Goal: Information Seeking & Learning: Learn about a topic

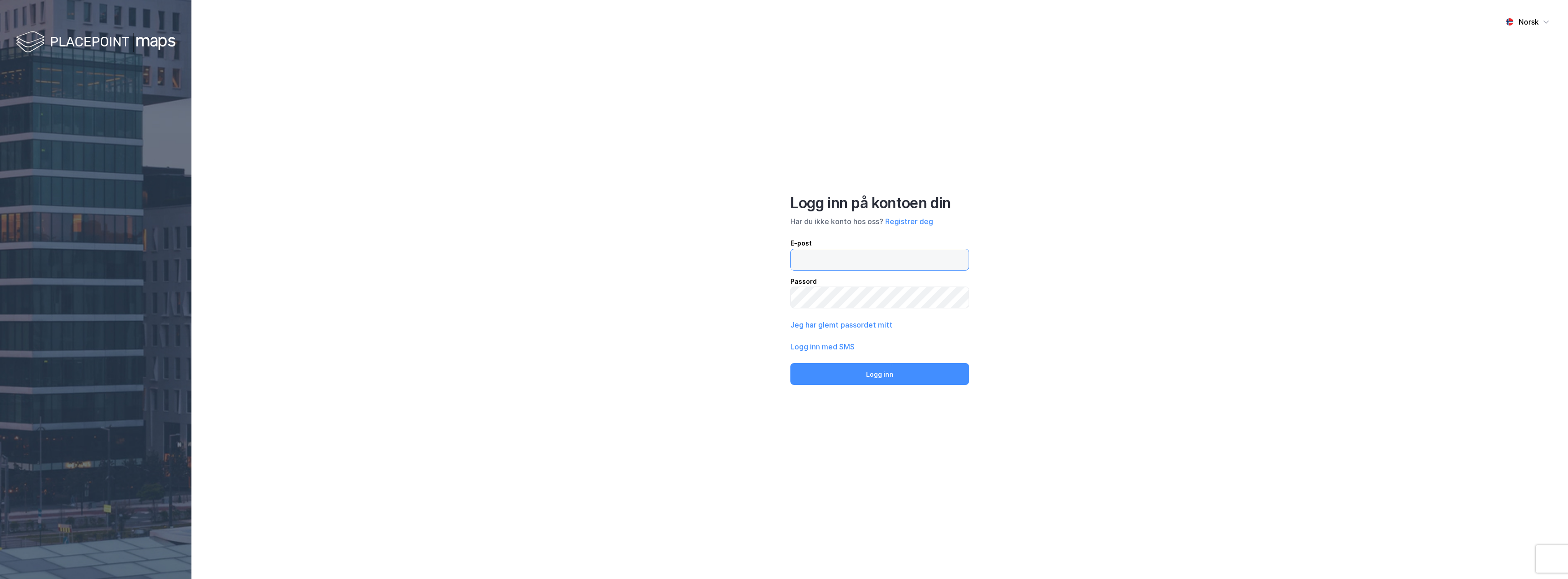
click at [806, 256] on input "email" at bounding box center [880, 260] width 178 height 21
type input "[EMAIL_ADDRESS][DOMAIN_NAME]"
click at [906, 222] on button "Registrer deg" at bounding box center [909, 221] width 48 height 11
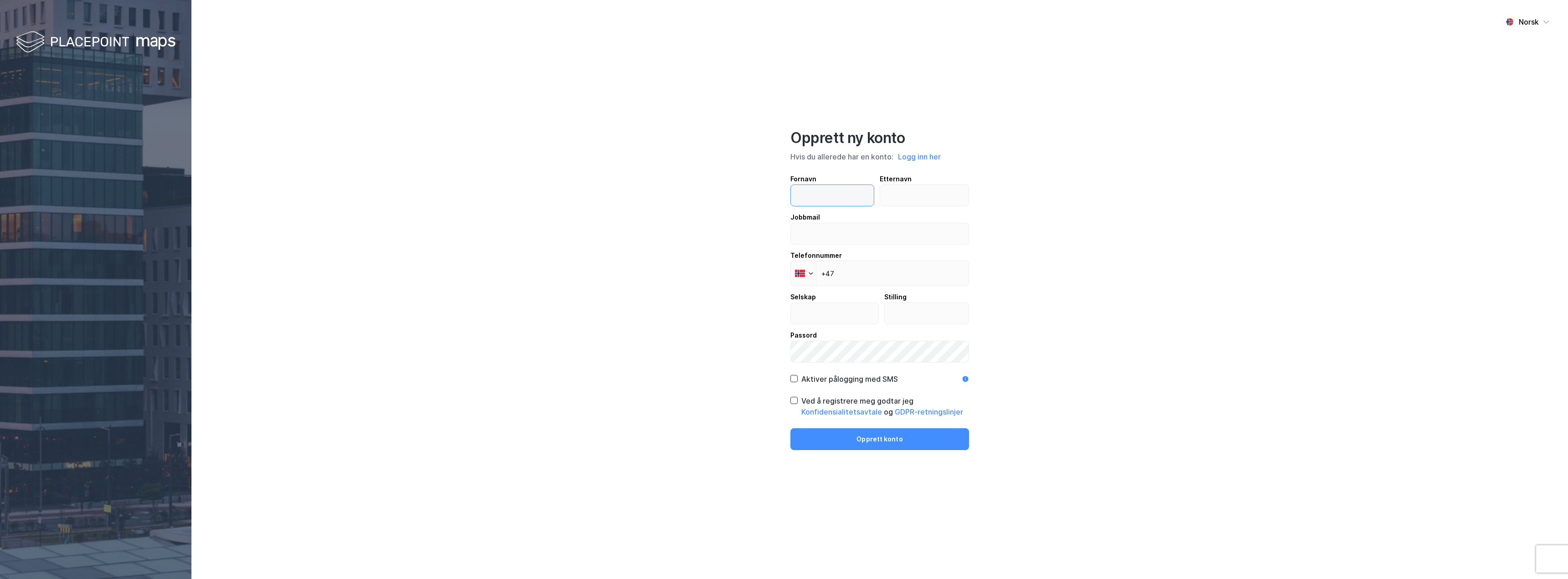
click at [823, 199] on input "text" at bounding box center [832, 195] width 83 height 21
type input "[PERSON_NAME]"
type input "Norderud"
type input "[EMAIL_ADDRESS][DOMAIN_NAME]"
click at [846, 275] on input "+47" at bounding box center [880, 273] width 179 height 26
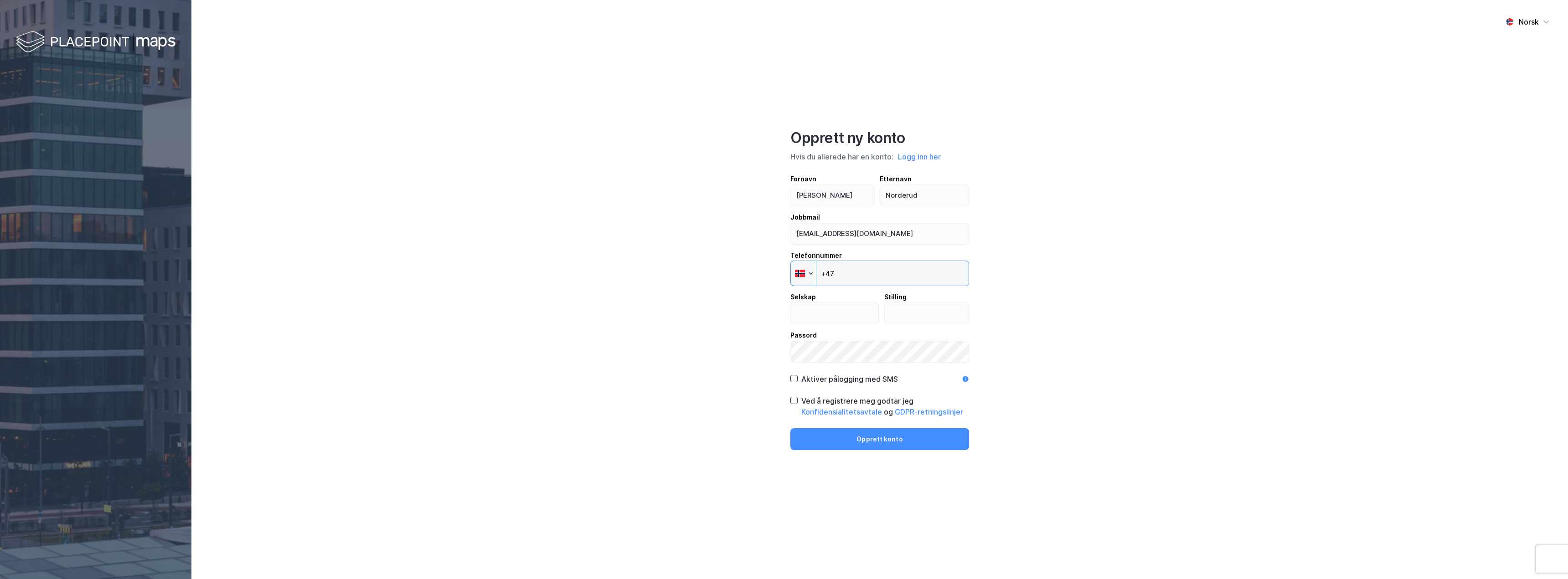
type input "[PHONE_NUMBER]"
click at [814, 314] on input "text" at bounding box center [835, 313] width 88 height 21
type input "DNB Næringsmegling"
click at [901, 313] on input "text" at bounding box center [926, 313] width 85 height 21
type input "megler"
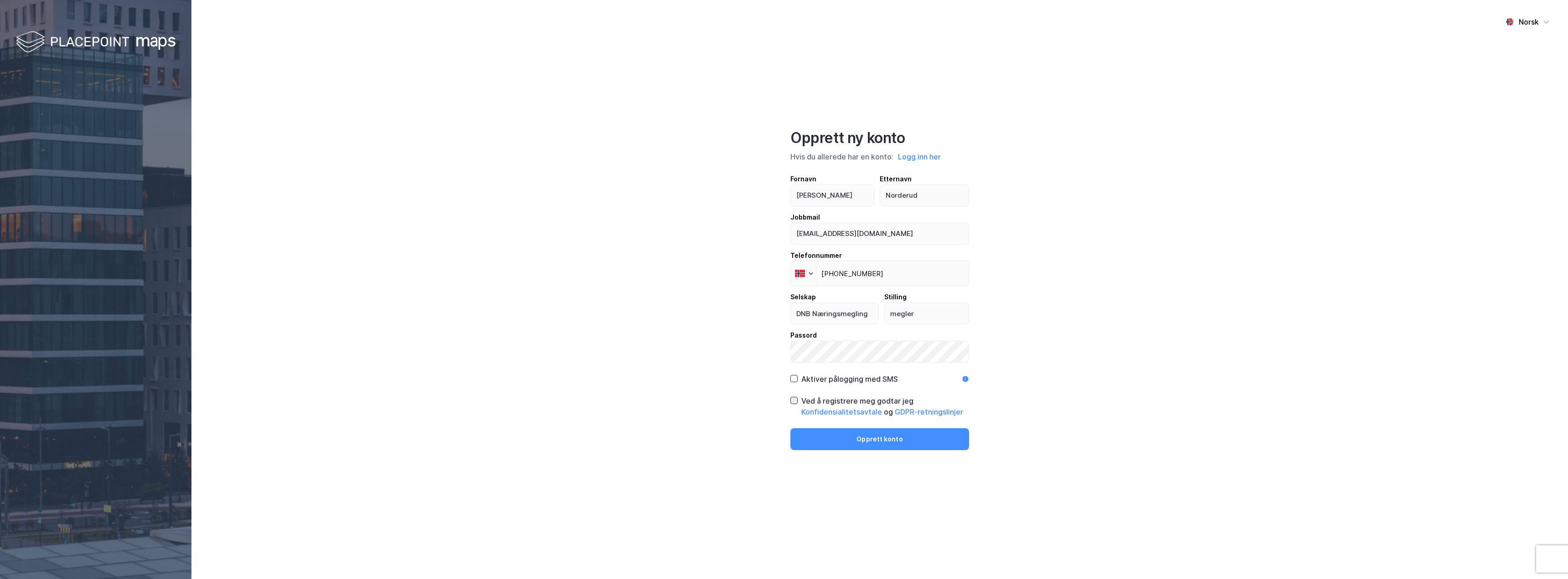
click at [792, 401] on icon at bounding box center [794, 400] width 5 height 3
click at [869, 437] on button "Opprett konto" at bounding box center [880, 439] width 179 height 22
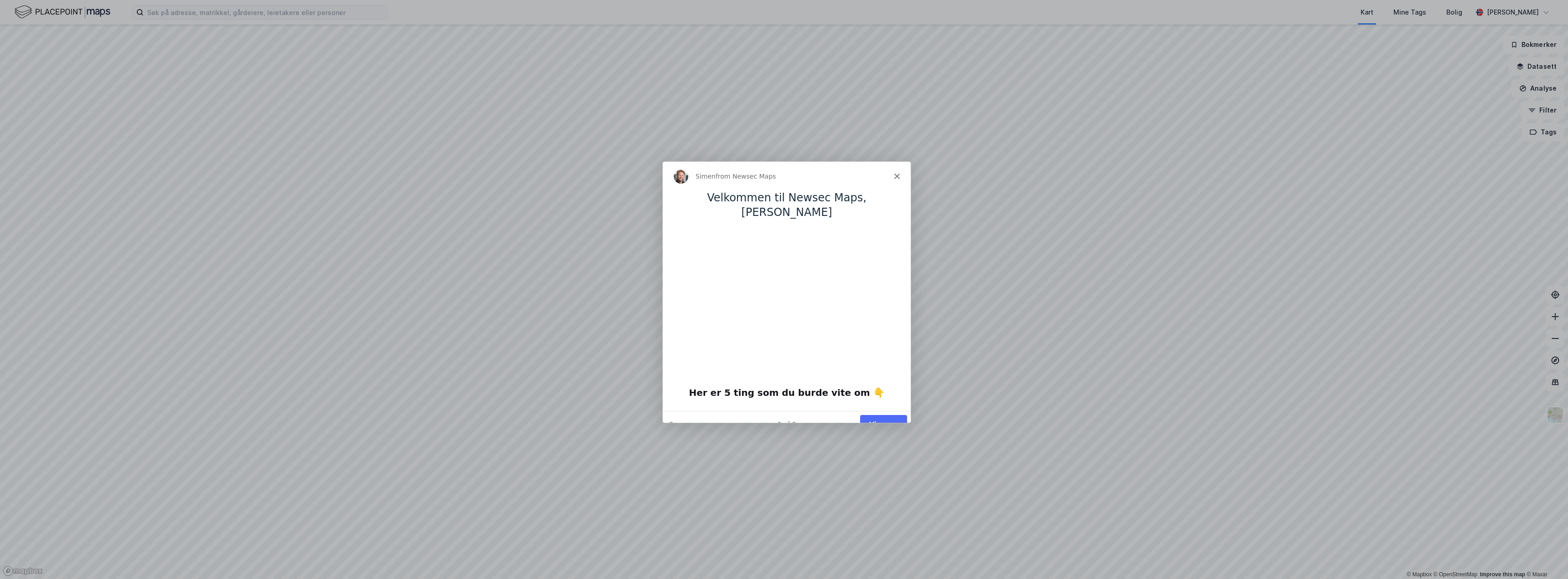
click at [883, 414] on button "Vis meg" at bounding box center [883, 423] width 47 height 19
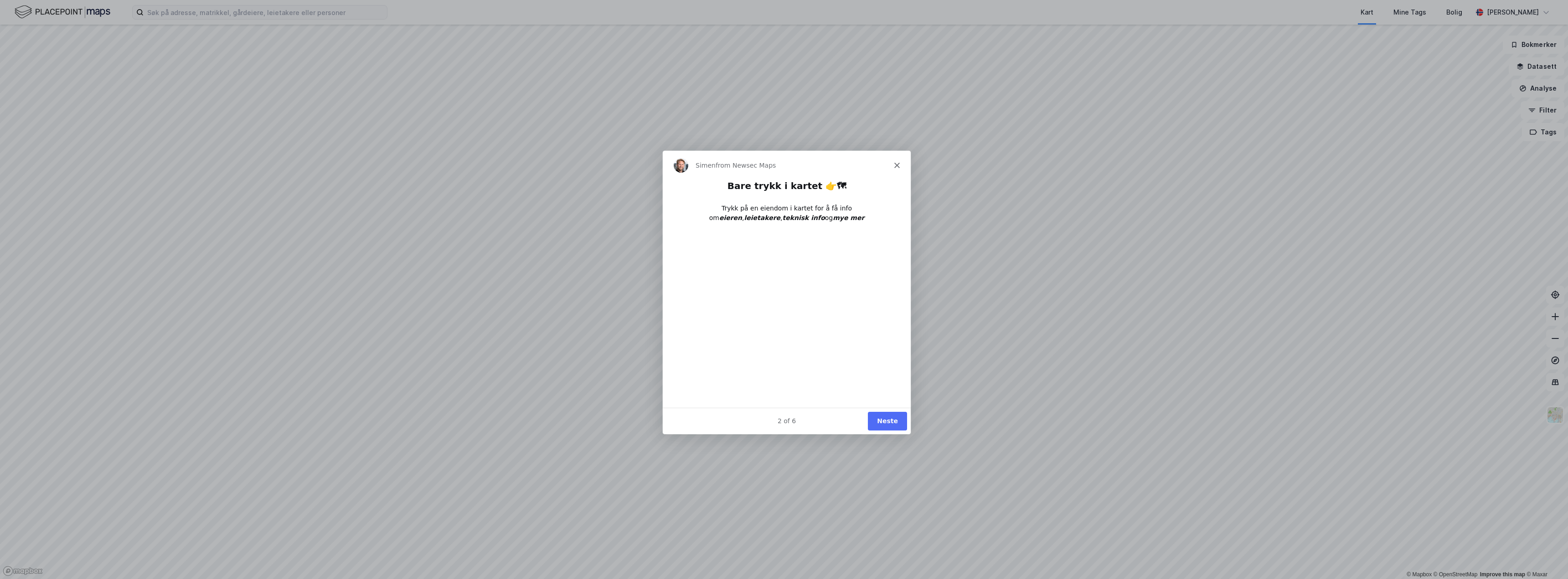
click at [887, 421] on button "Neste" at bounding box center [887, 420] width 39 height 19
click at [887, 422] on button "Neste" at bounding box center [887, 420] width 39 height 19
click at [887, 422] on button "Done" at bounding box center [888, 420] width 37 height 19
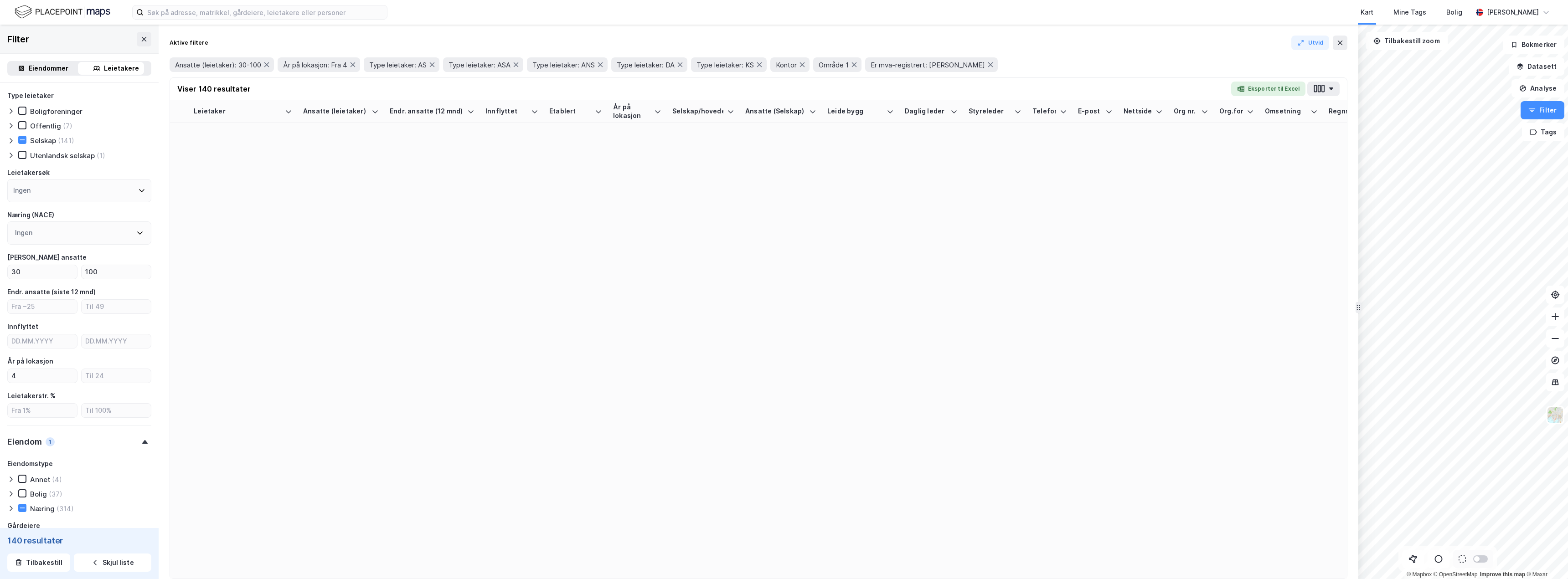
type input "Ja (140)"
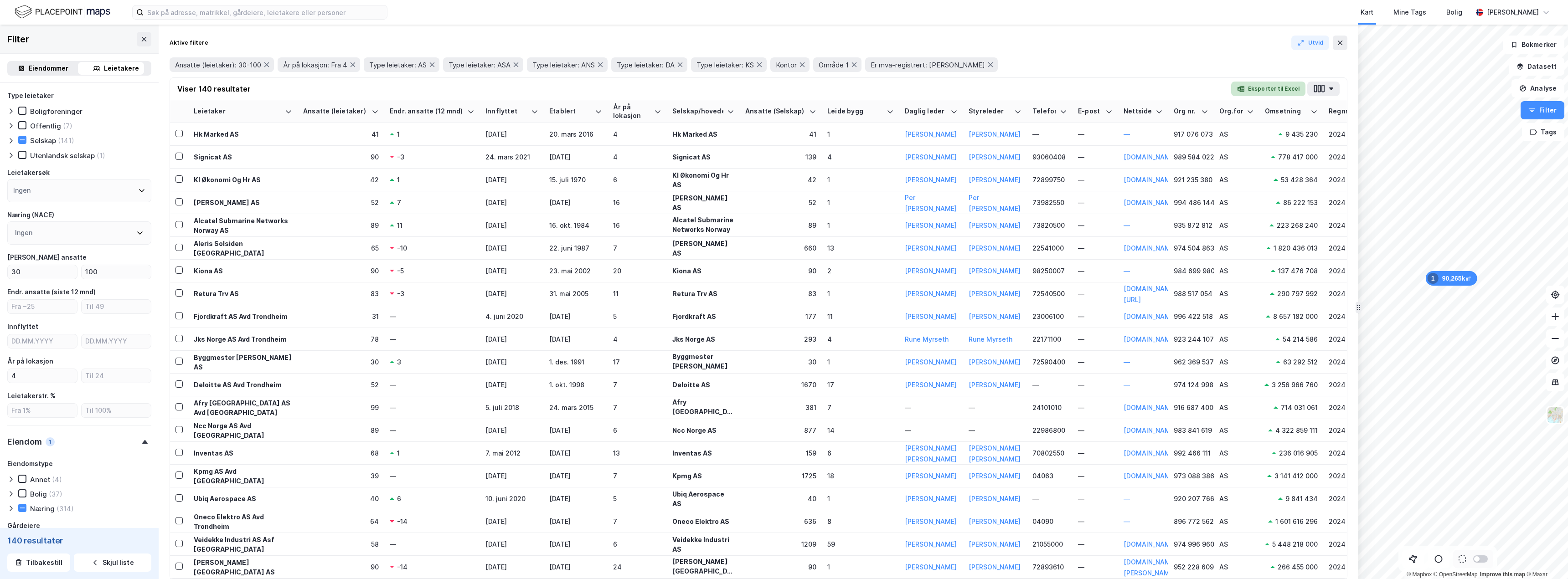
click at [1275, 92] on button "Eksporter til Excel" at bounding box center [1269, 89] width 74 height 15
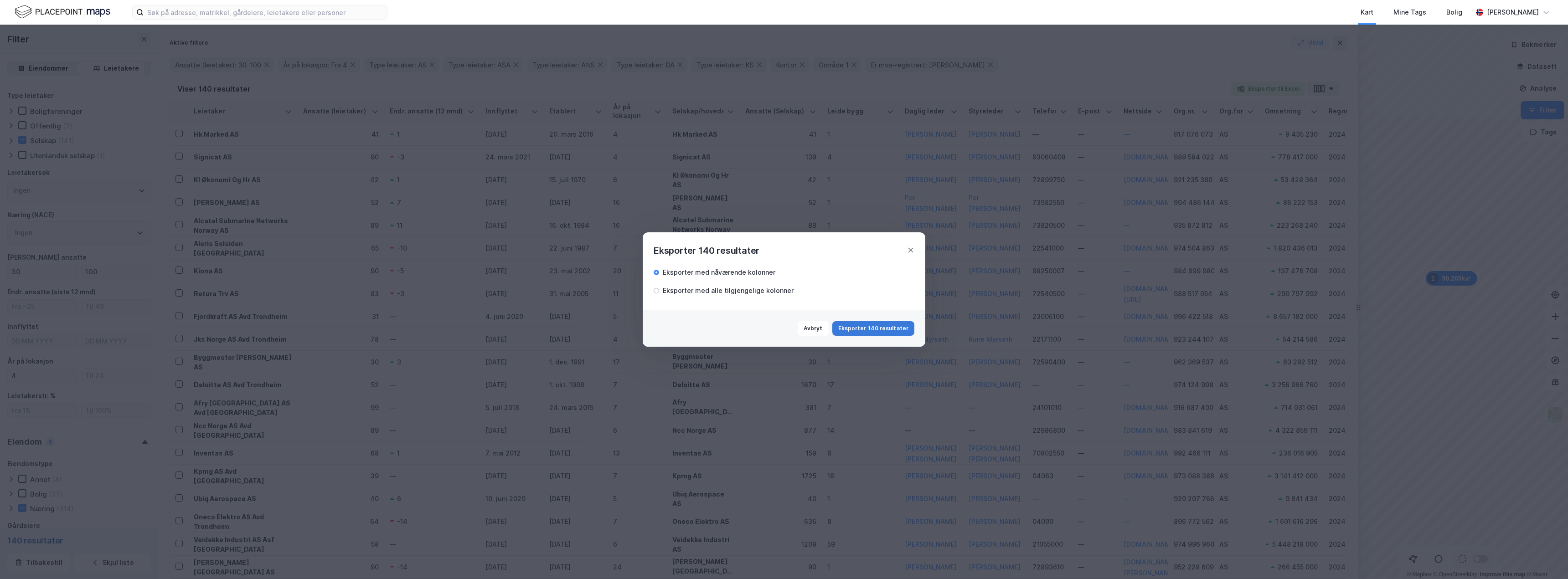
click at [869, 325] on button "Eksporter 140 resultater" at bounding box center [873, 328] width 82 height 15
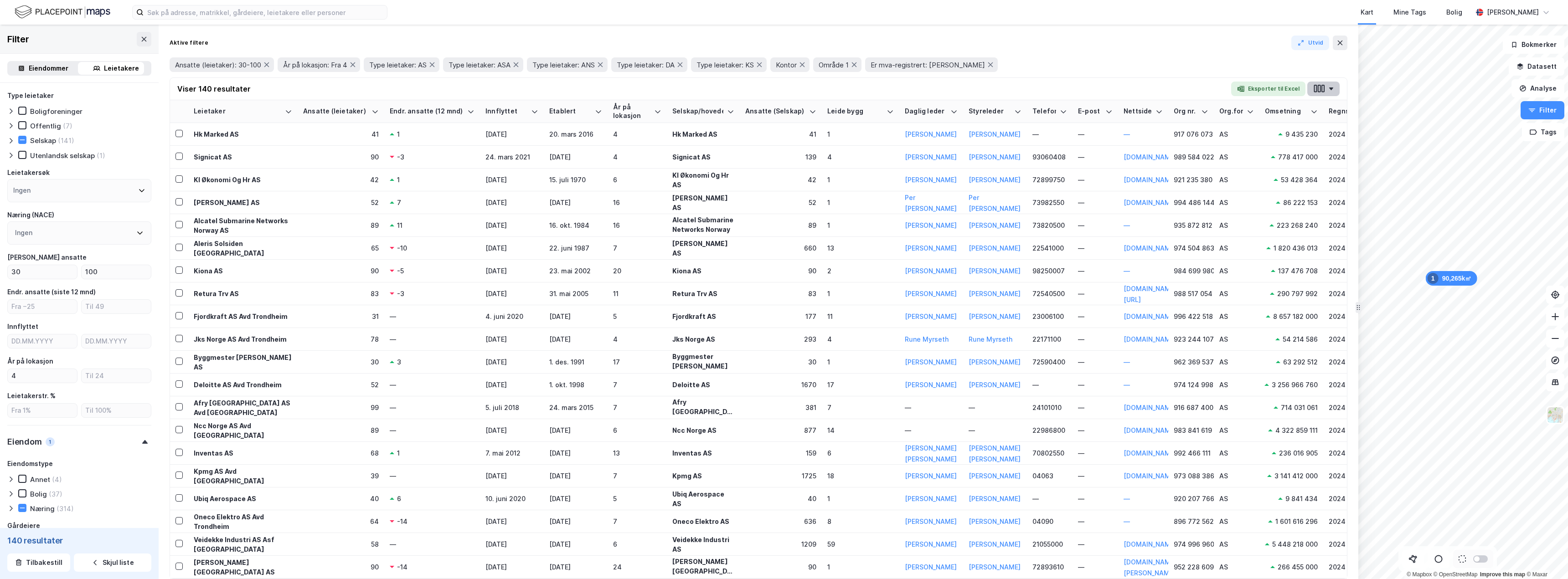
click at [1317, 89] on icon "button" at bounding box center [1318, 89] width 12 height 10
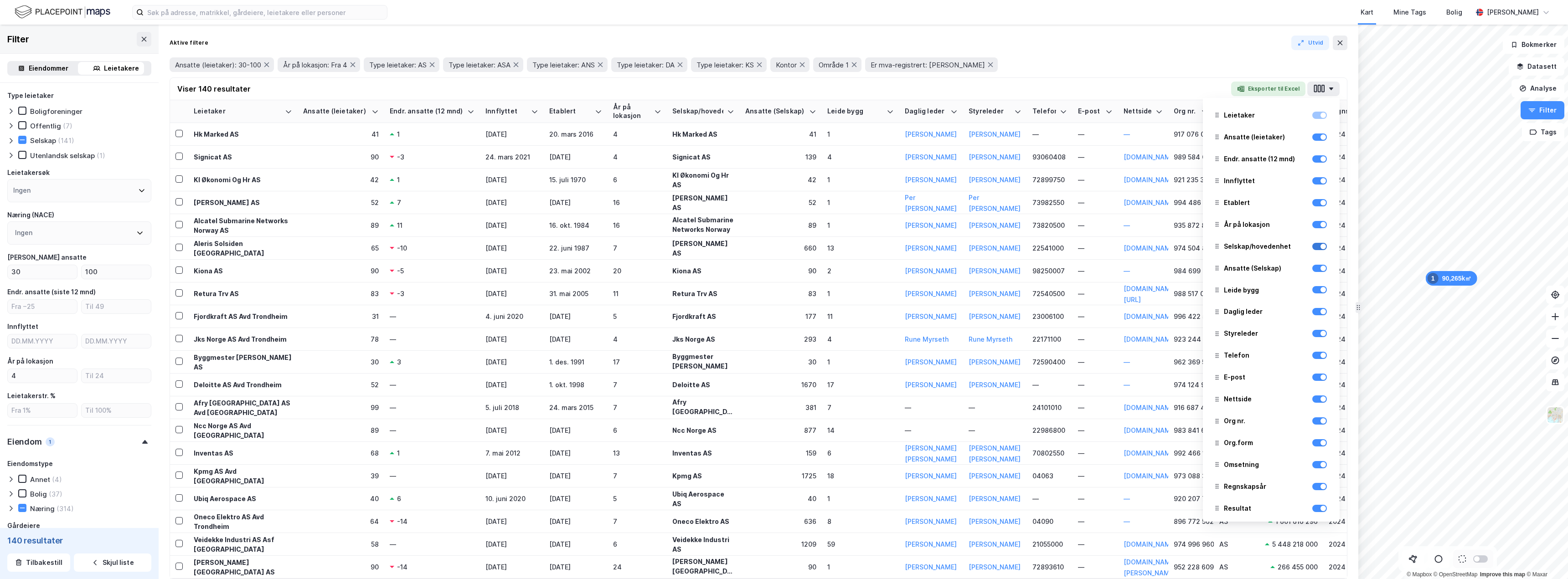
click at [1320, 247] on div at bounding box center [1323, 246] width 5 height 5
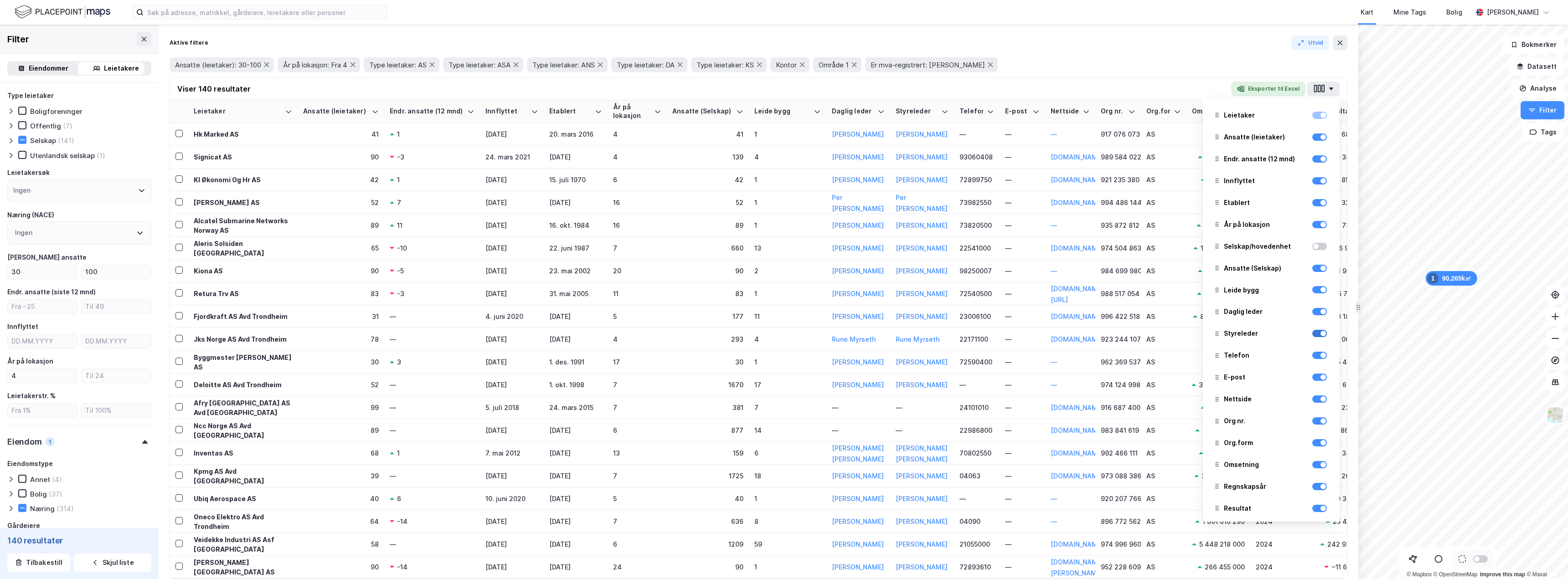
click at [1320, 335] on div at bounding box center [1323, 333] width 5 height 5
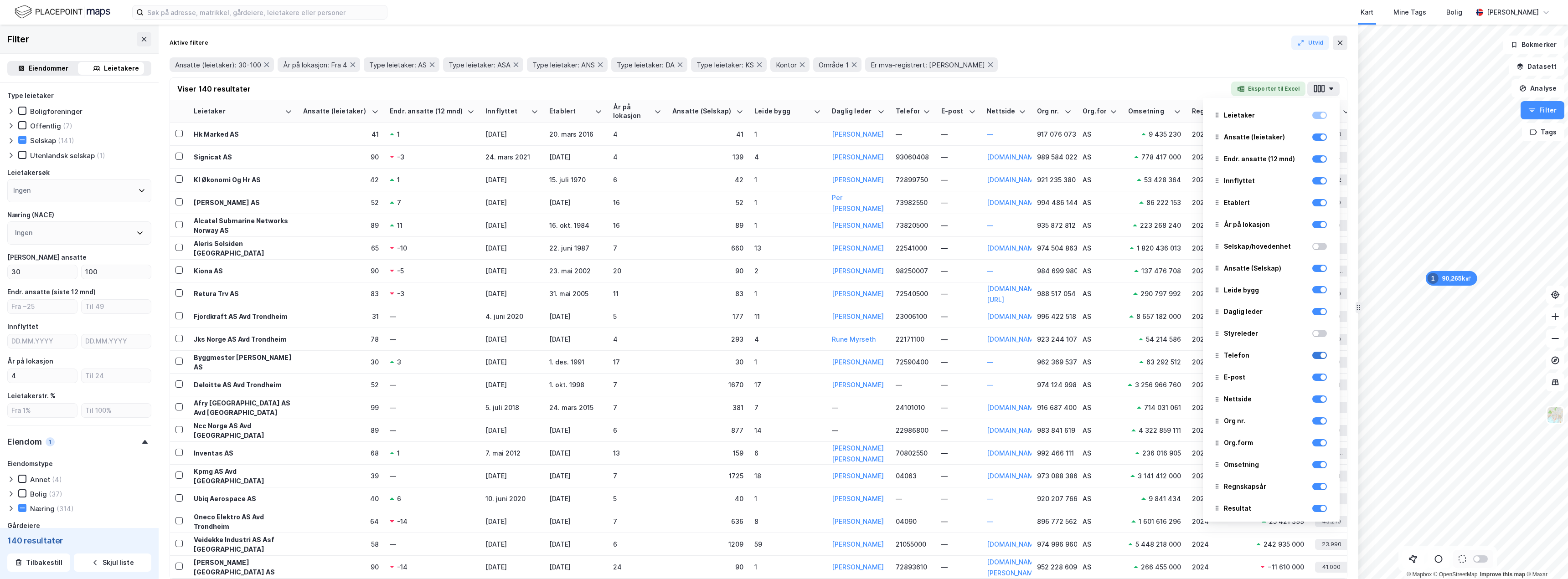
click at [1320, 358] on div at bounding box center [1323, 355] width 5 height 5
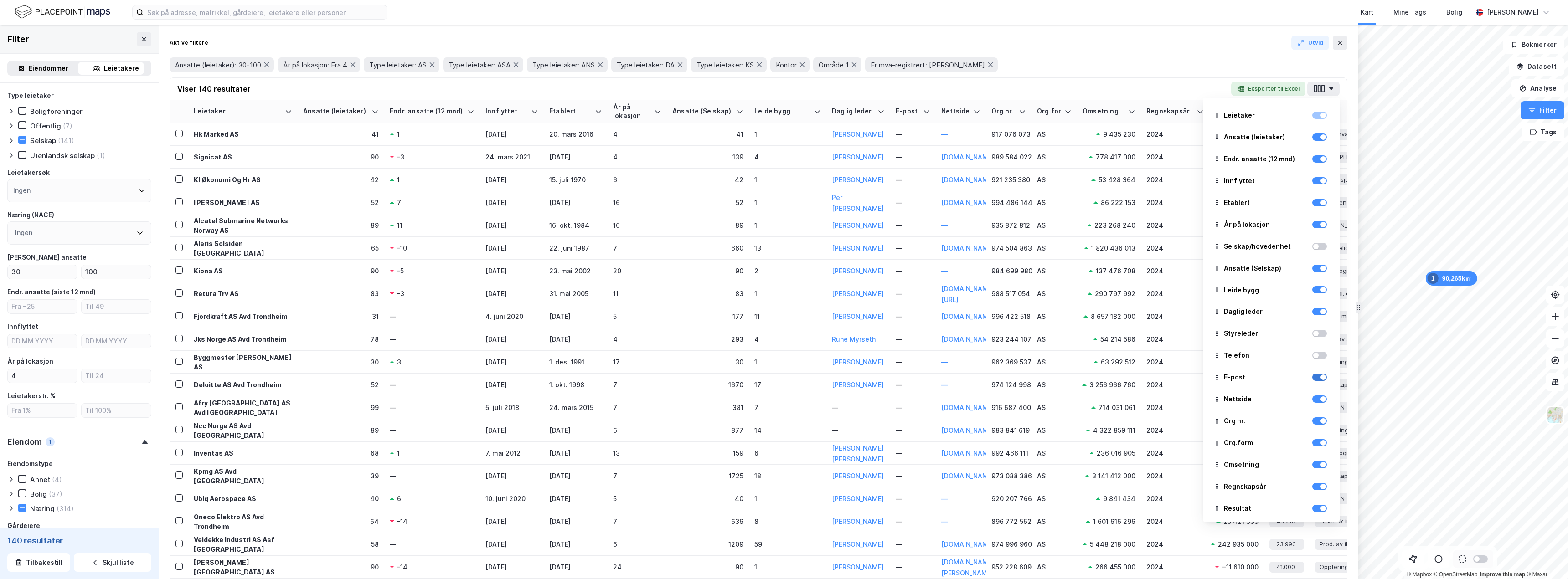
click at [1320, 378] on div at bounding box center [1323, 377] width 5 height 5
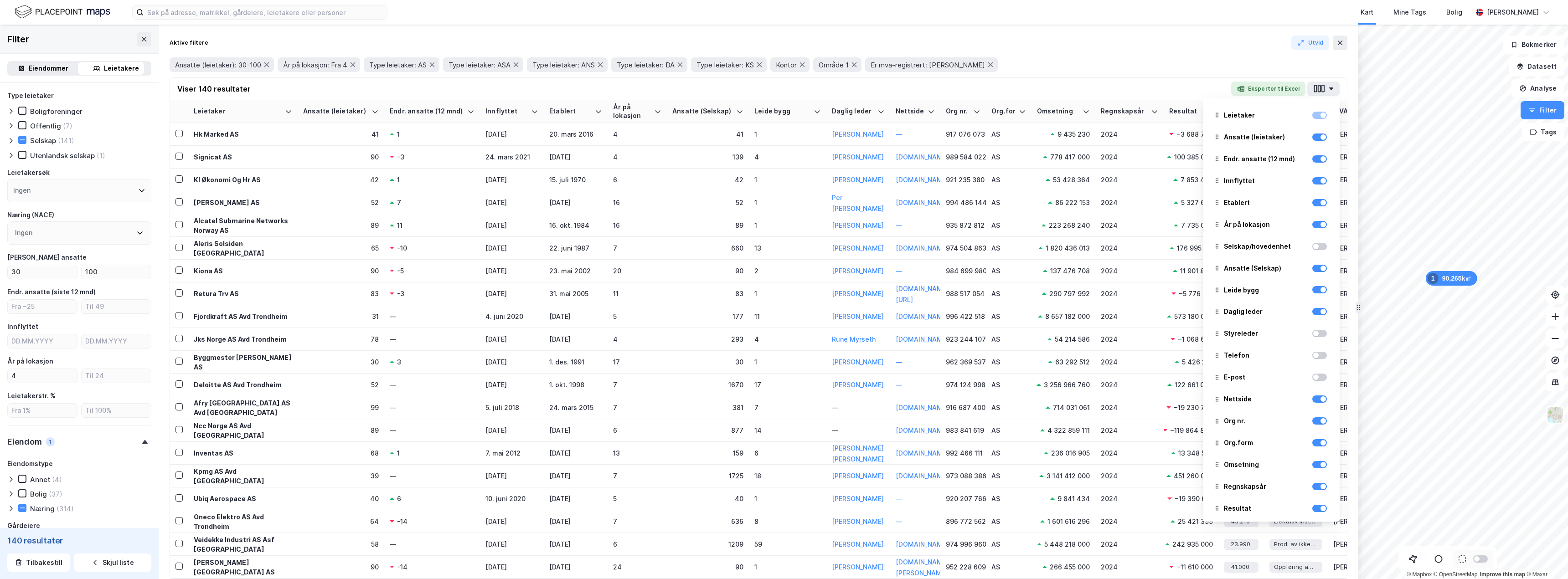
click at [1318, 403] on div at bounding box center [1320, 399] width 15 height 11
click at [1317, 403] on div at bounding box center [1320, 399] width 15 height 11
click at [1320, 400] on div at bounding box center [1323, 398] width 5 height 5
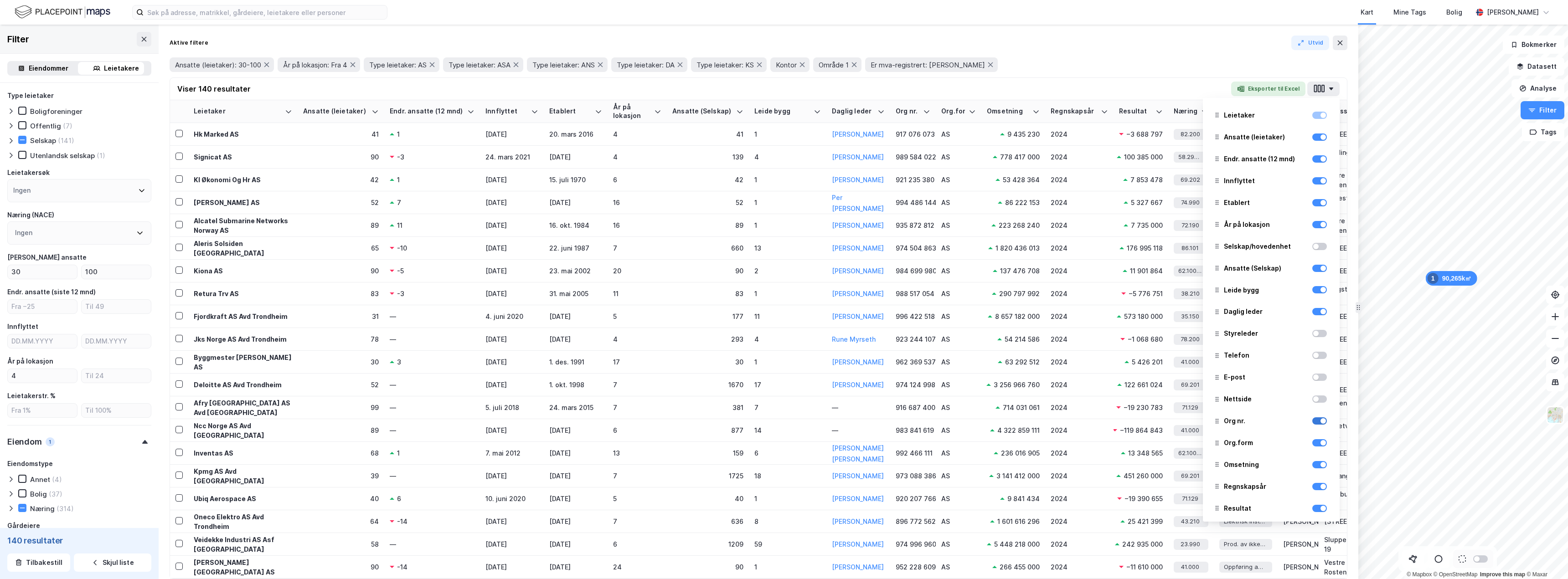
click at [1320, 420] on div at bounding box center [1323, 420] width 5 height 5
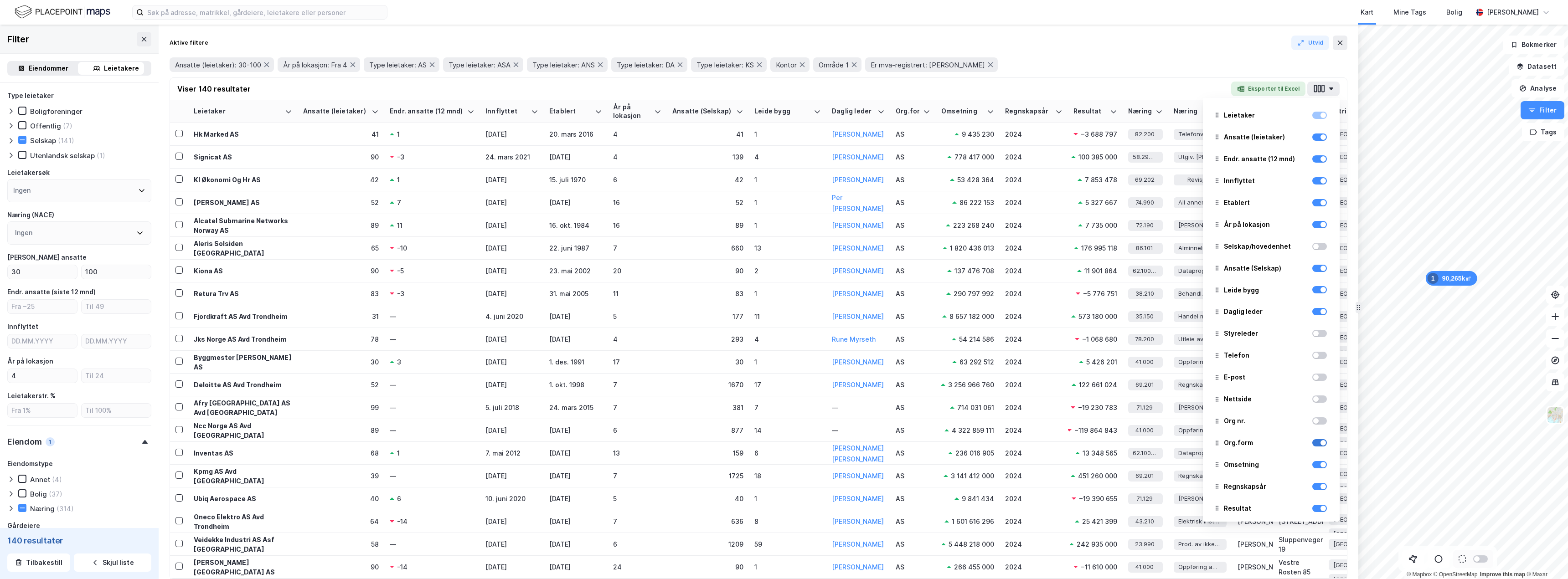
click at [1320, 442] on div at bounding box center [1323, 442] width 5 height 5
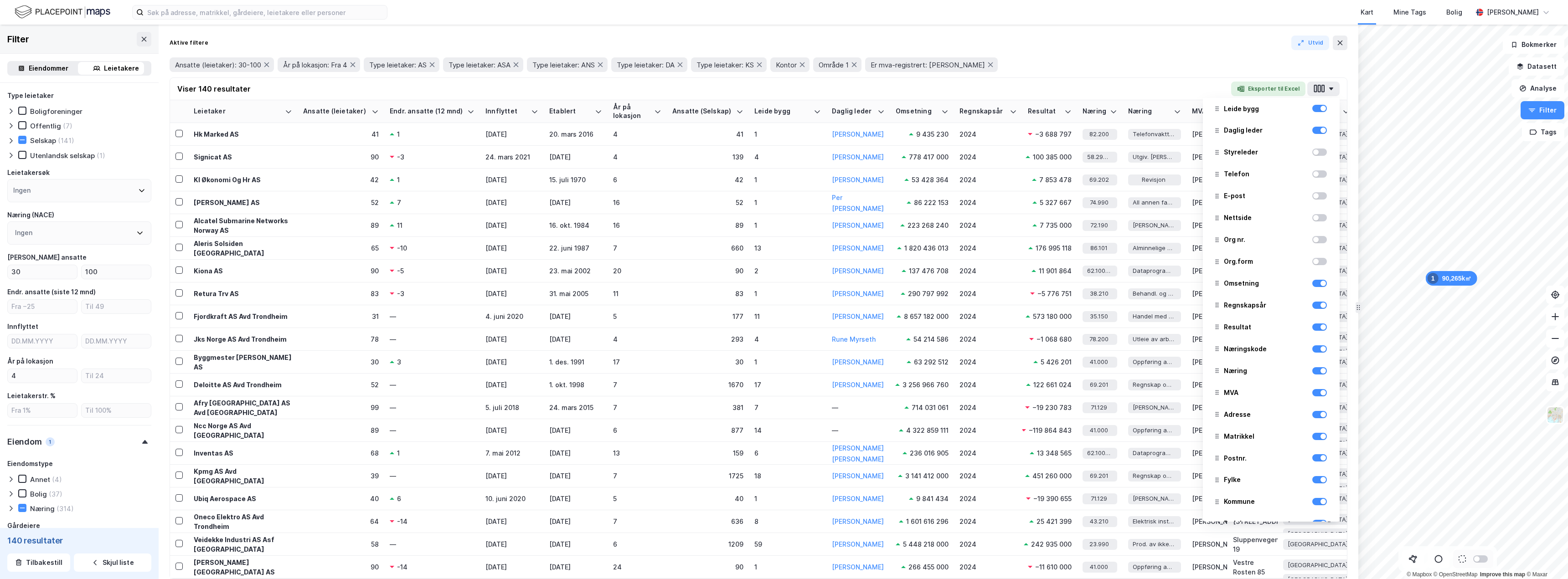
scroll to position [182, 0]
click at [1318, 307] on div at bounding box center [1320, 305] width 15 height 7
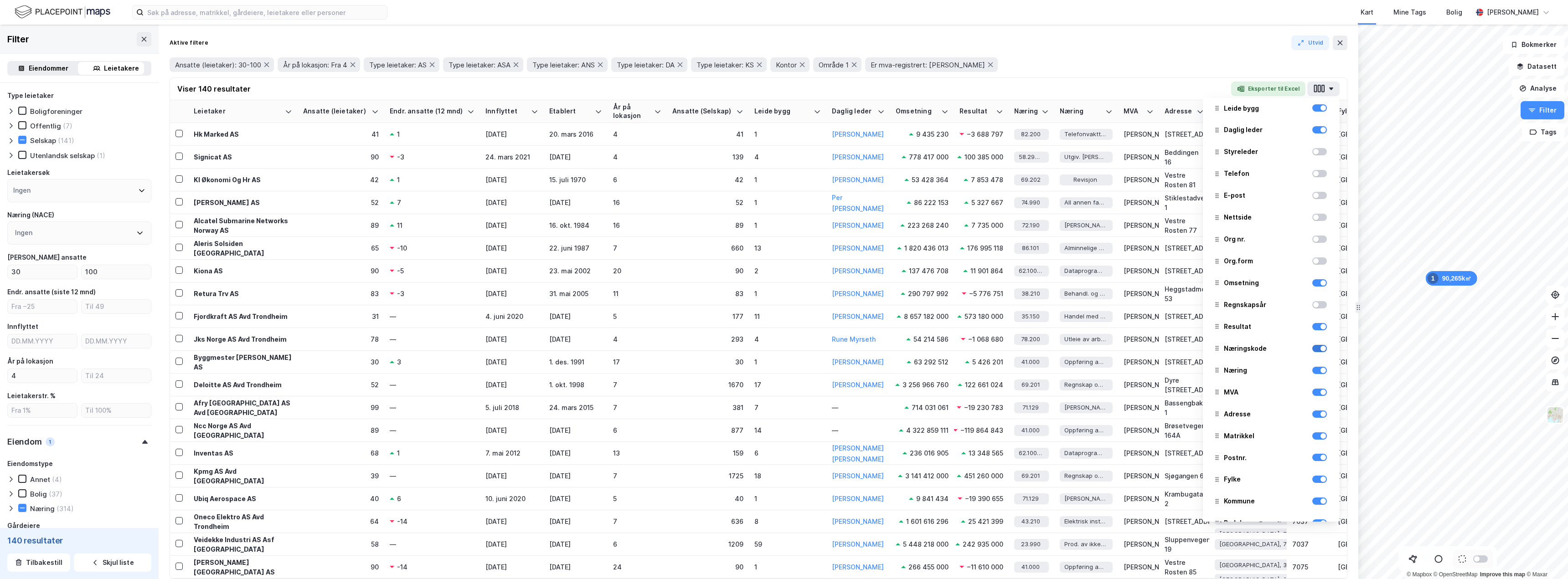
click at [1320, 350] on div at bounding box center [1323, 348] width 5 height 5
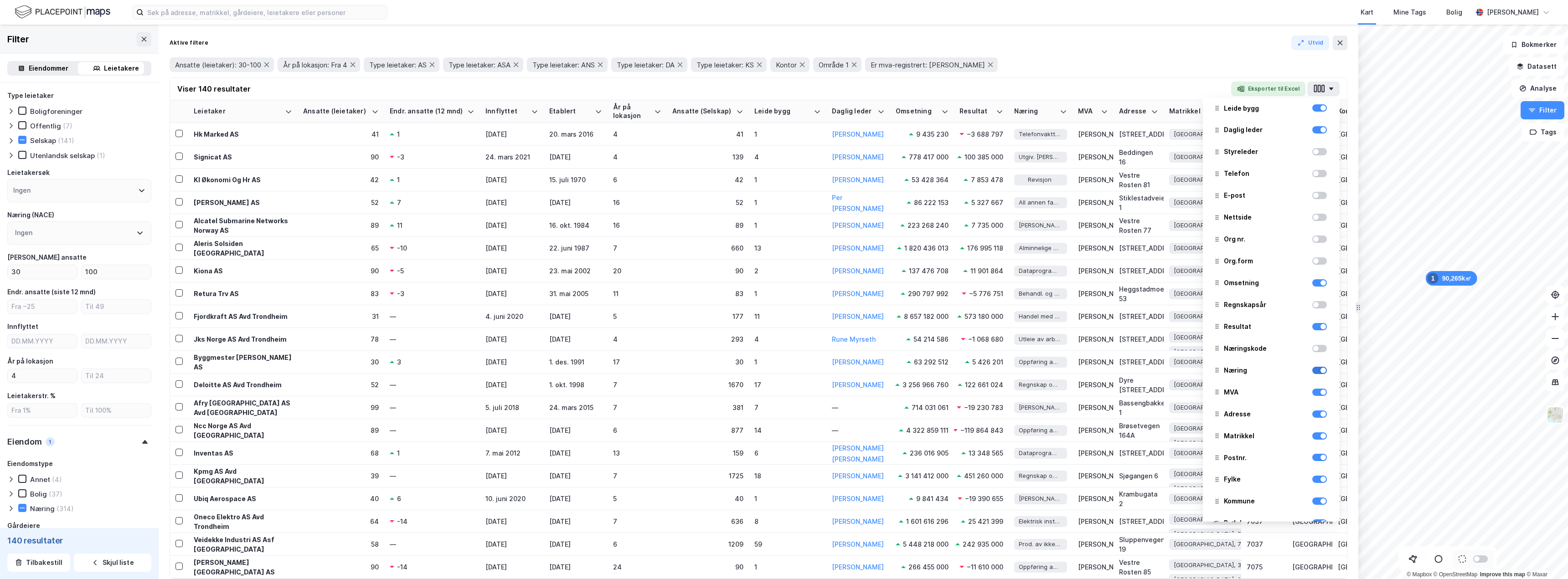
click at [1320, 370] on div at bounding box center [1323, 370] width 5 height 5
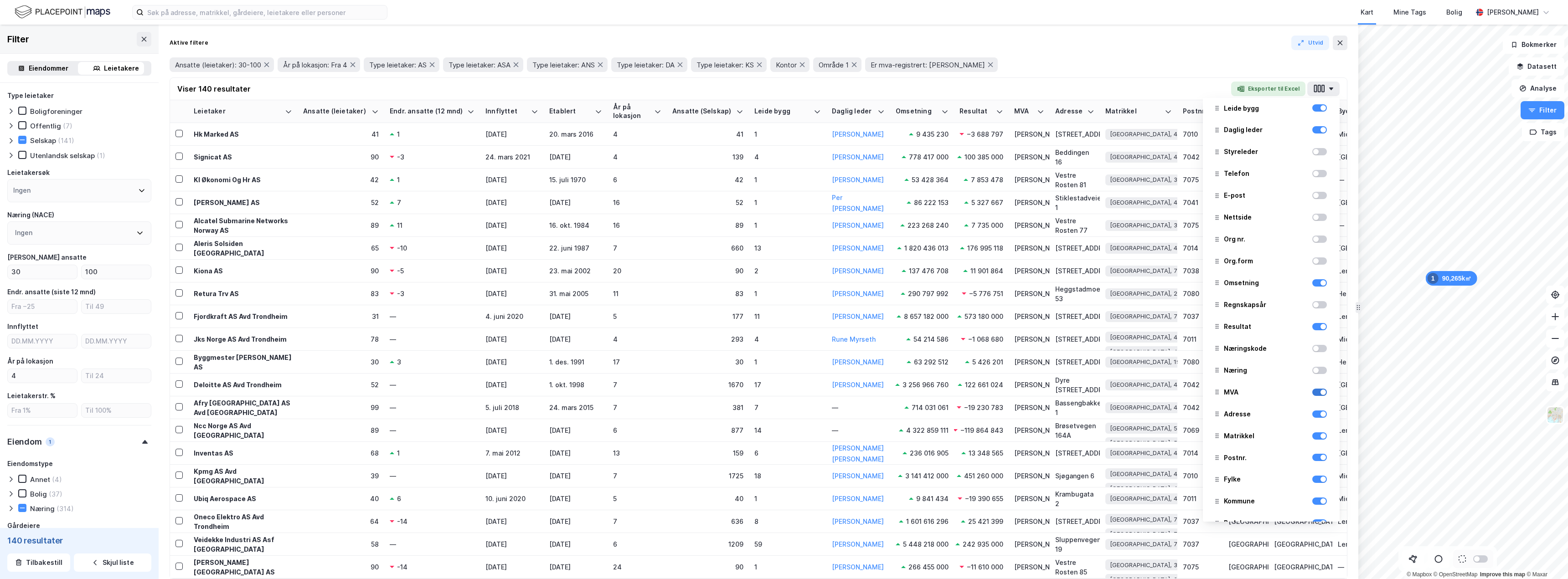
click at [1320, 391] on div at bounding box center [1323, 392] width 5 height 5
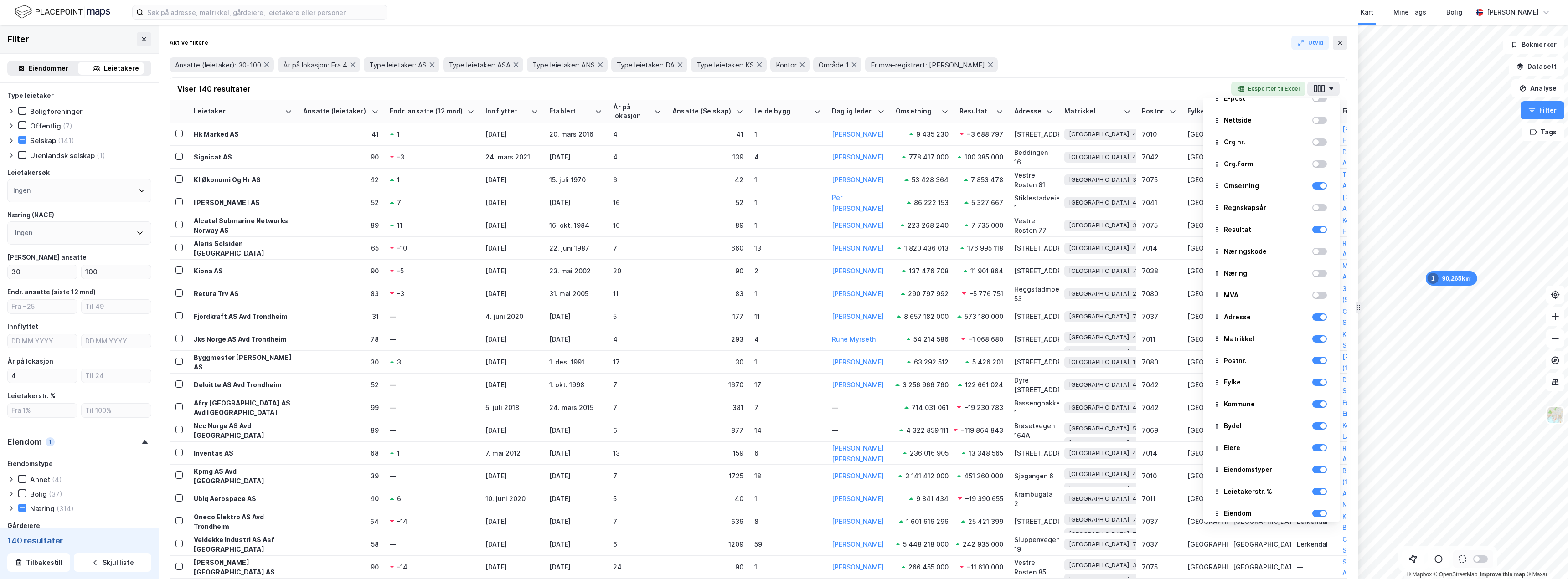
scroll to position [288, 0]
click at [1320, 482] on div at bounding box center [1323, 482] width 5 height 5
click at [1318, 463] on div at bounding box center [1320, 460] width 15 height 11
click at [1320, 462] on div at bounding box center [1323, 460] width 5 height 5
click at [1317, 399] on div at bounding box center [1320, 395] width 15 height 11
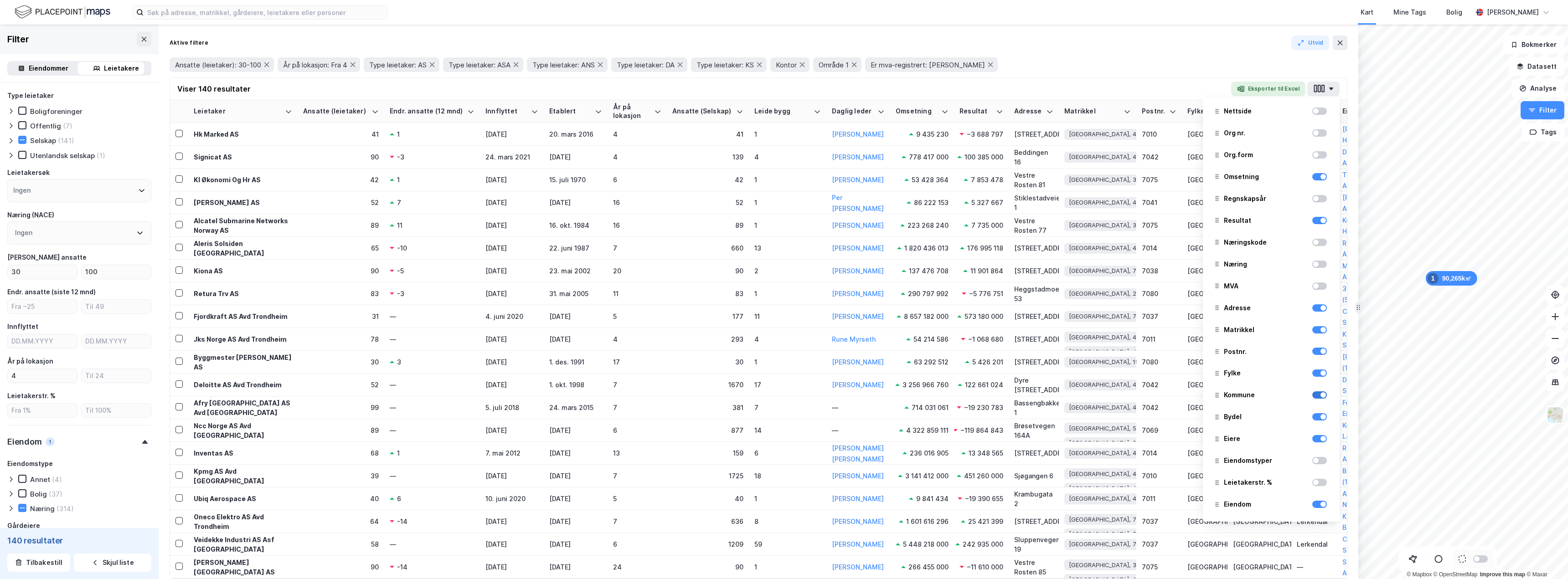
click at [1320, 396] on div at bounding box center [1323, 395] width 5 height 5
click at [1315, 377] on div at bounding box center [1320, 373] width 15 height 11
click at [1318, 377] on div at bounding box center [1320, 373] width 15 height 11
click at [1312, 373] on div at bounding box center [1320, 373] width 15 height 7
click at [1316, 333] on div at bounding box center [1320, 330] width 15 height 7
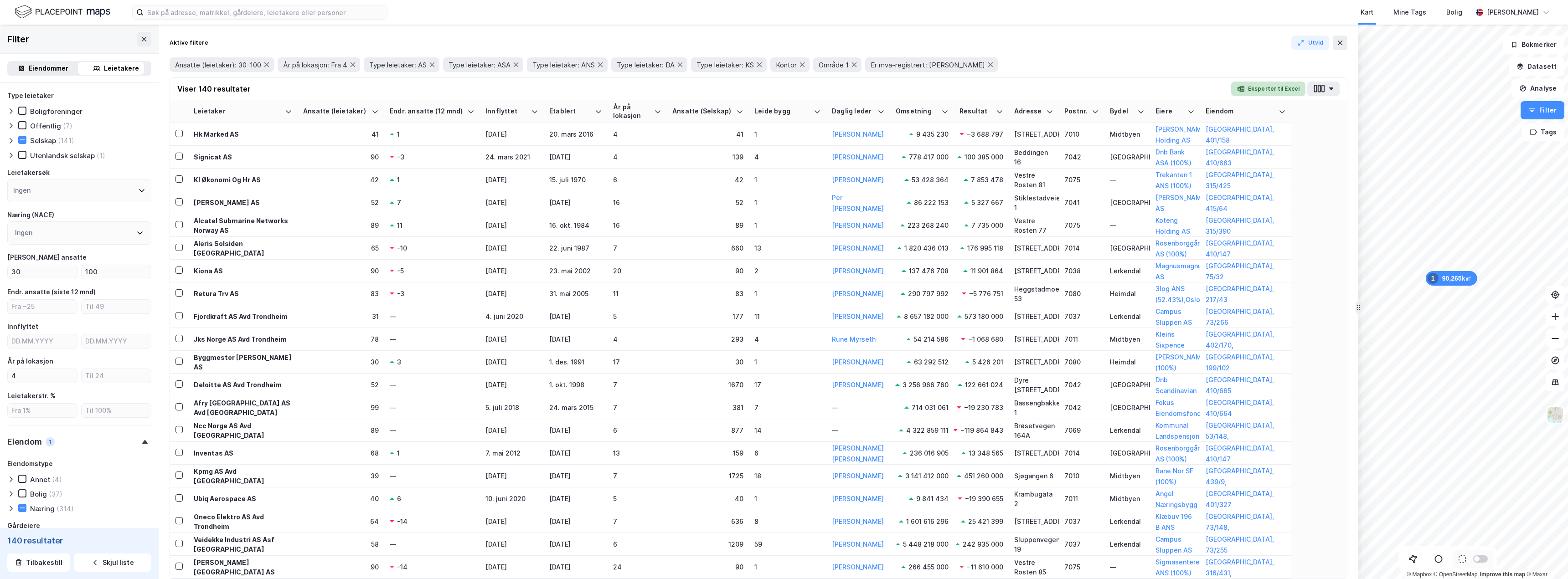
click at [1268, 89] on button "Eksporter til Excel" at bounding box center [1269, 89] width 74 height 15
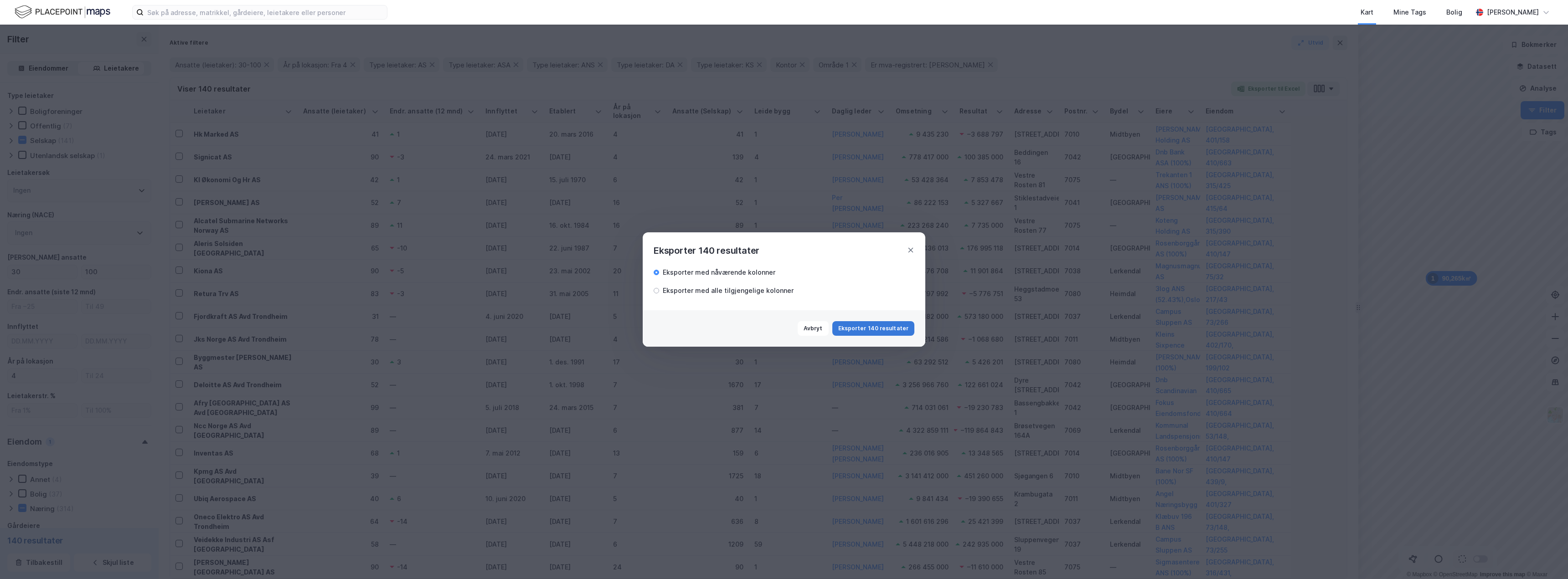
click at [866, 327] on button "Eksporter 140 resultater" at bounding box center [873, 328] width 82 height 15
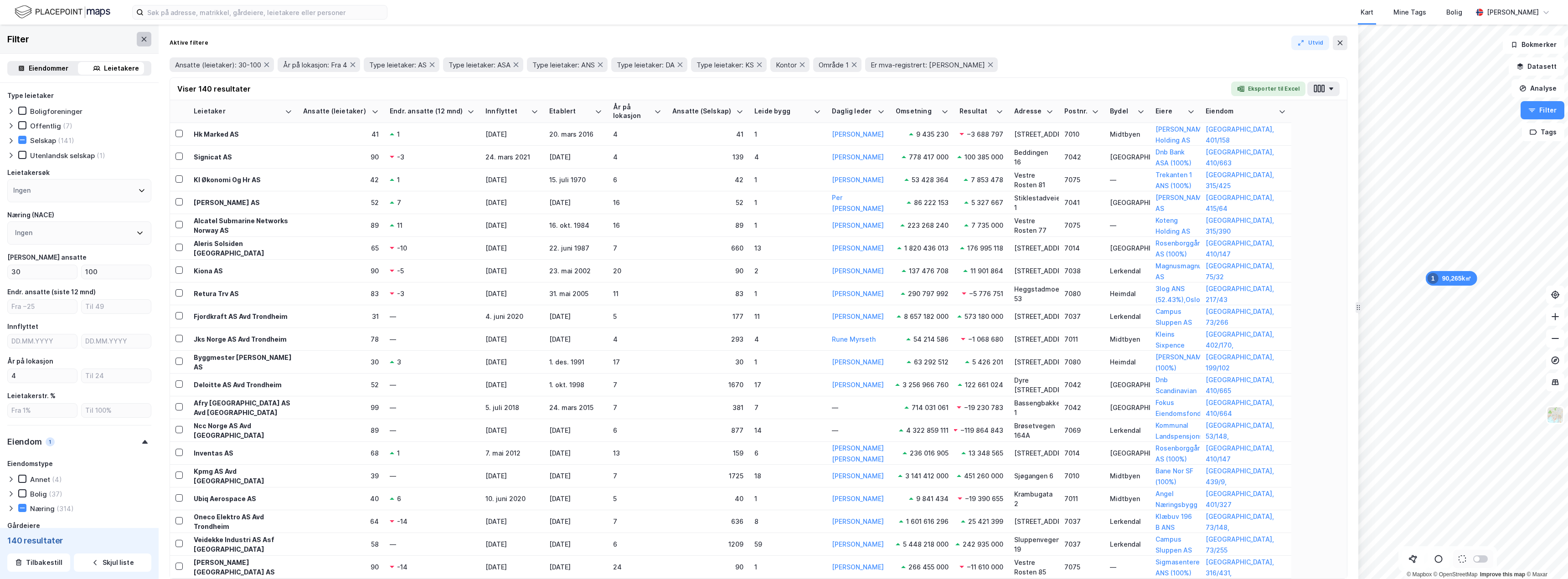
click at [141, 35] on icon at bounding box center [144, 39] width 7 height 7
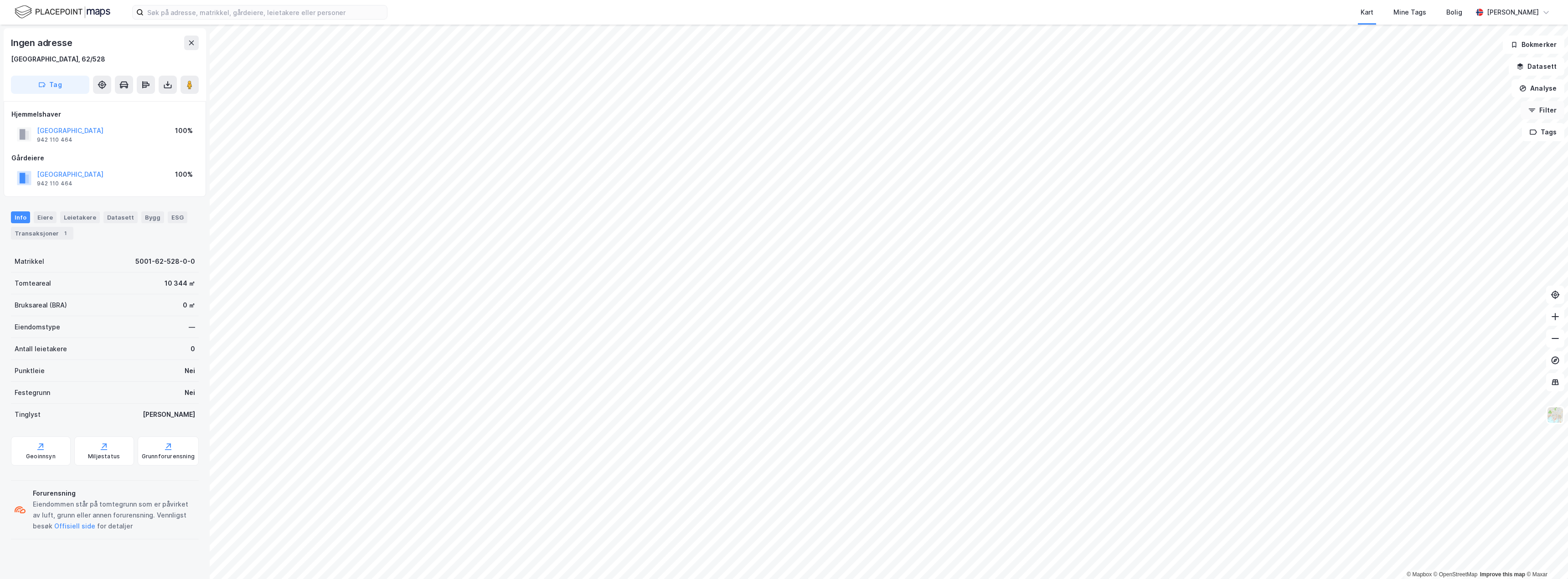
click at [1531, 111] on icon "button" at bounding box center [1532, 110] width 7 height 7
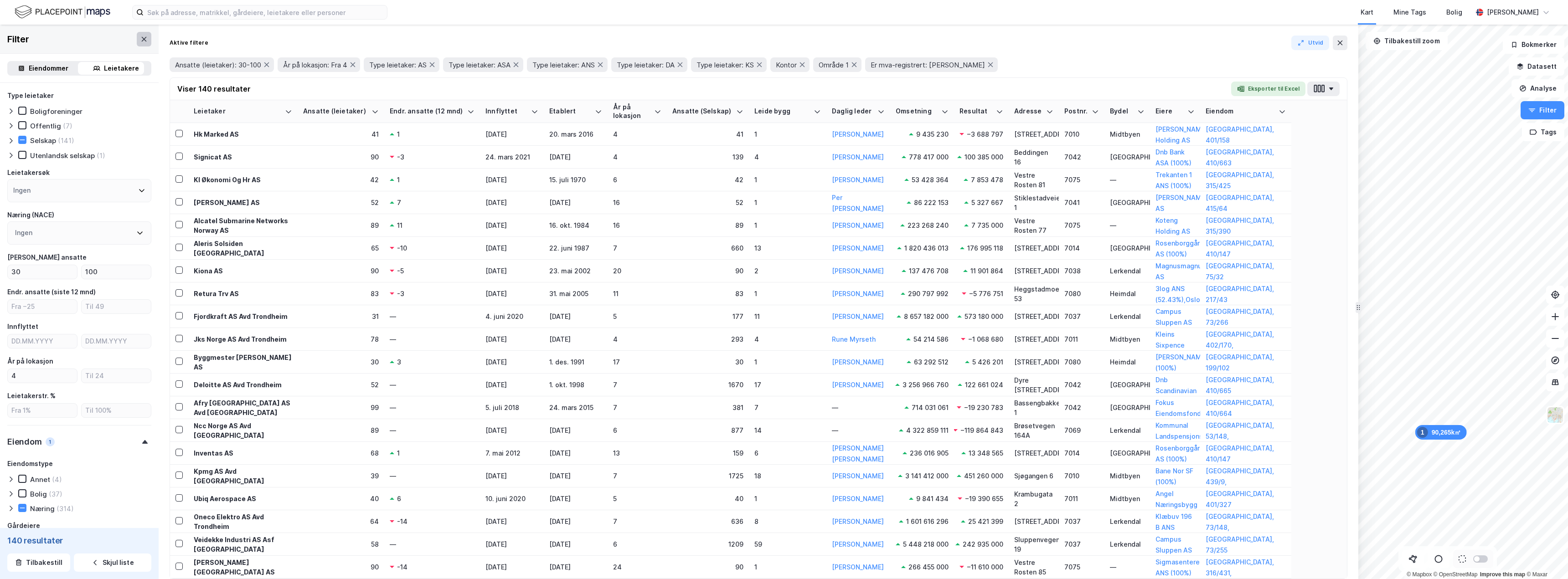
click at [141, 38] on icon at bounding box center [144, 39] width 7 height 7
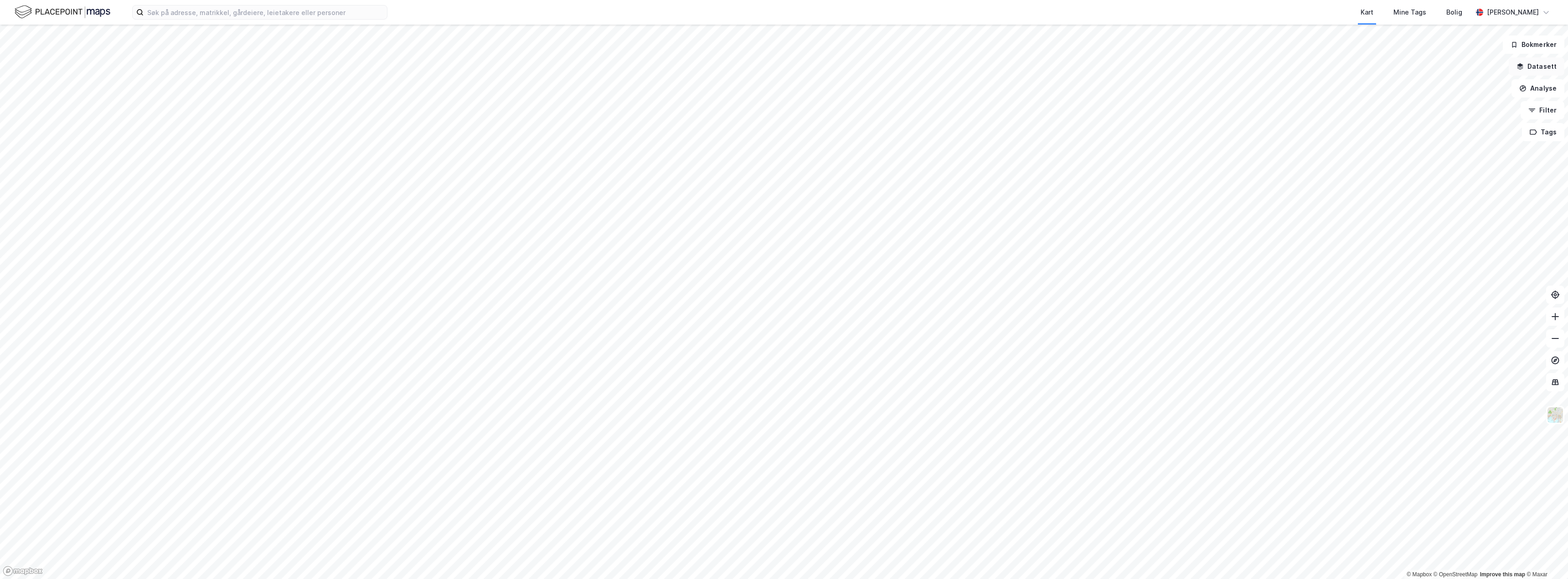
click at [1533, 70] on button "Datasett" at bounding box center [1536, 66] width 55 height 18
click at [1431, 187] on div "Markedsdata" at bounding box center [1488, 189] width 139 height 11
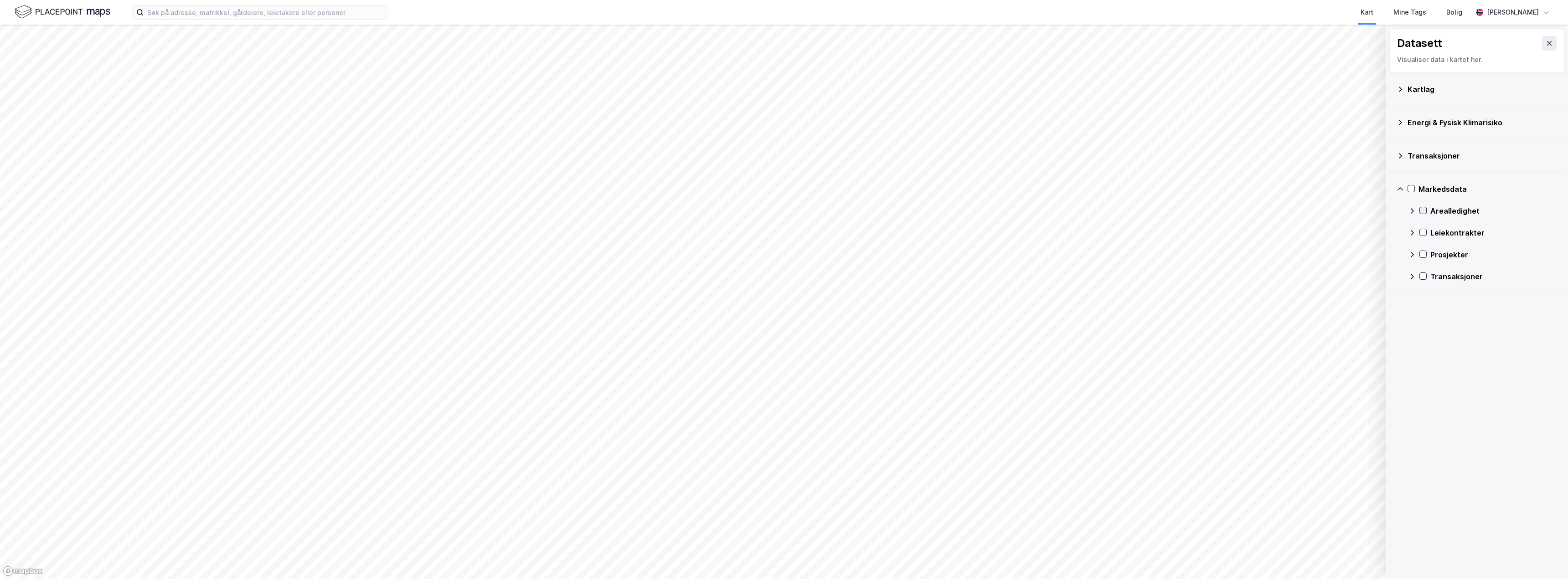
click at [1423, 211] on icon at bounding box center [1423, 210] width 6 height 6
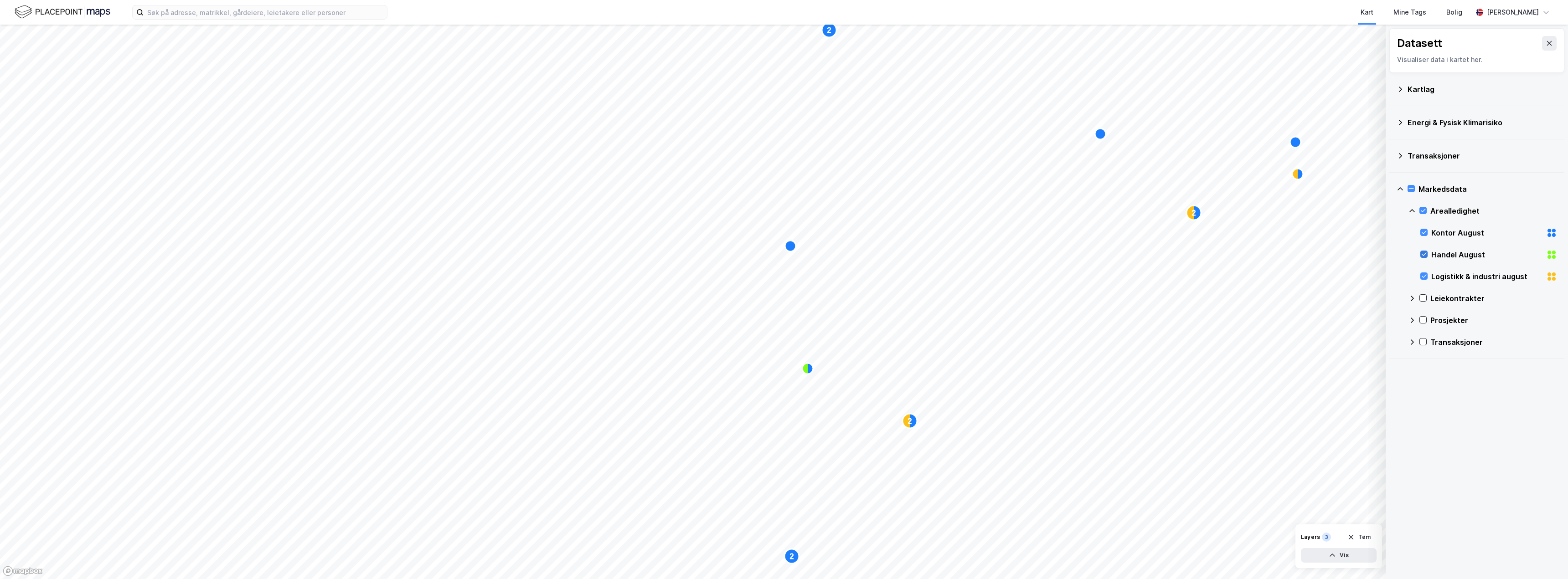
click at [1425, 255] on icon at bounding box center [1424, 254] width 5 height 3
click at [1425, 276] on icon at bounding box center [1424, 276] width 5 height 3
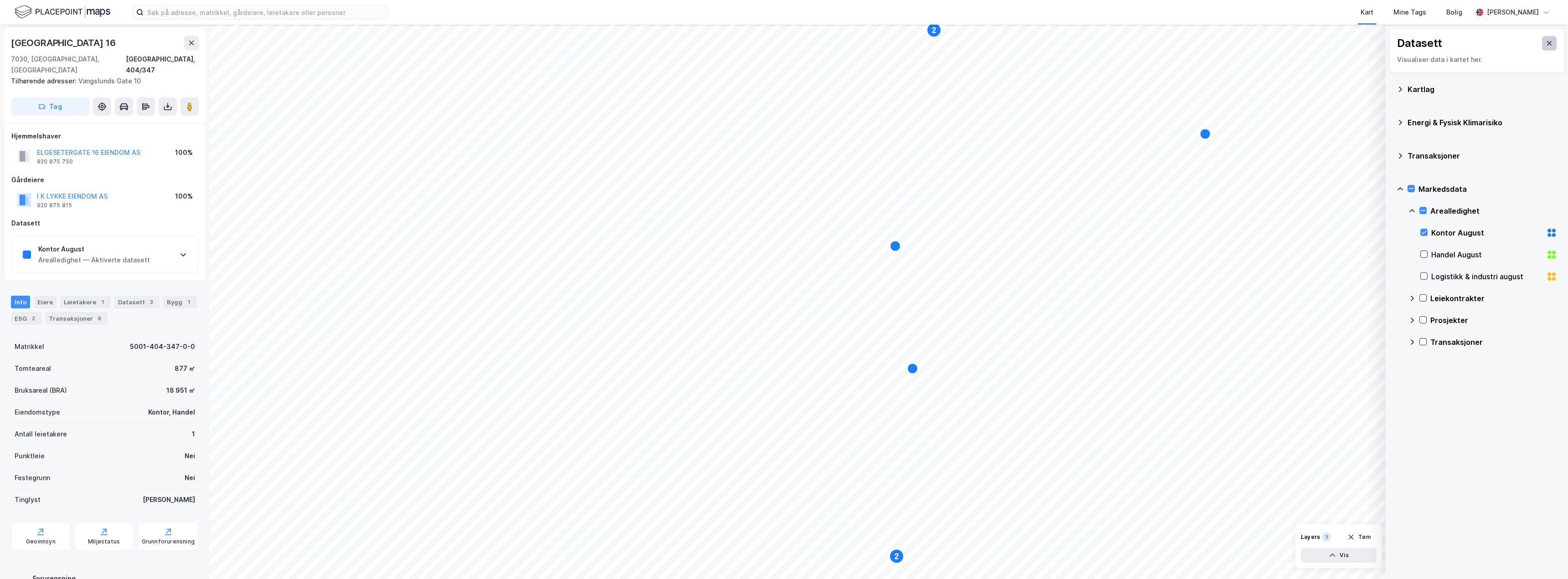
click at [1544, 39] on button at bounding box center [1549, 43] width 15 height 15
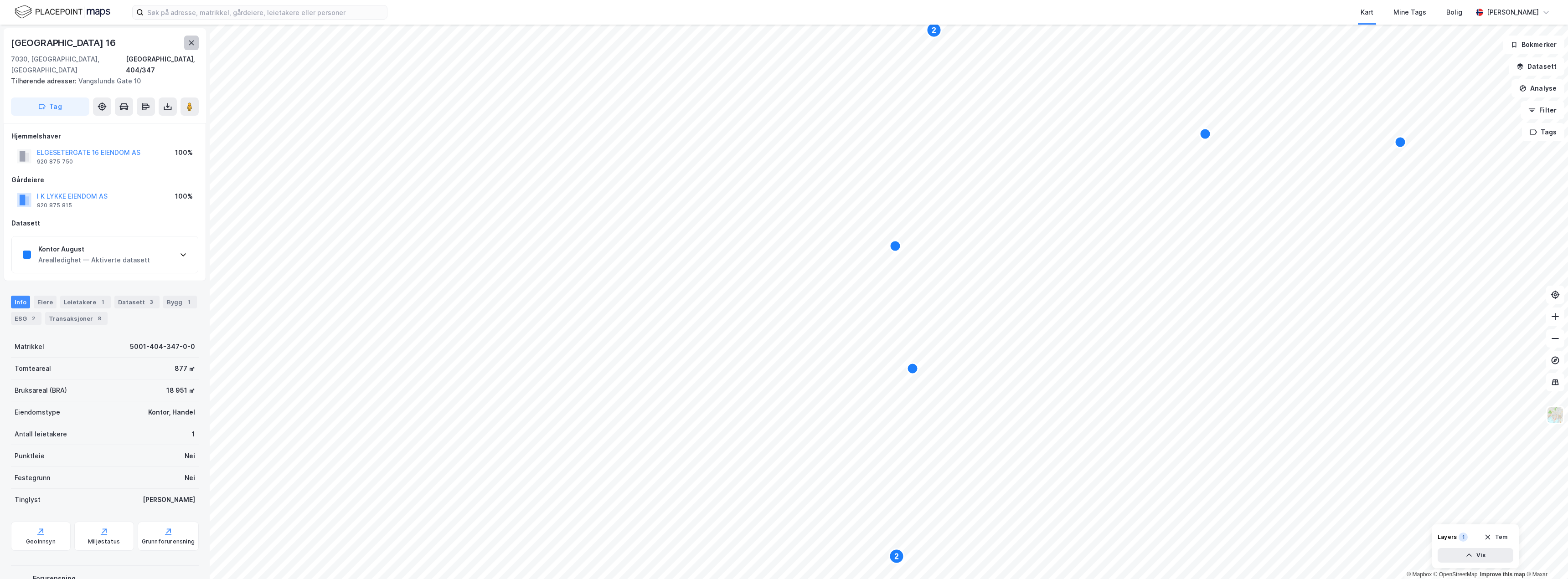
click at [193, 40] on icon at bounding box center [192, 43] width 7 height 7
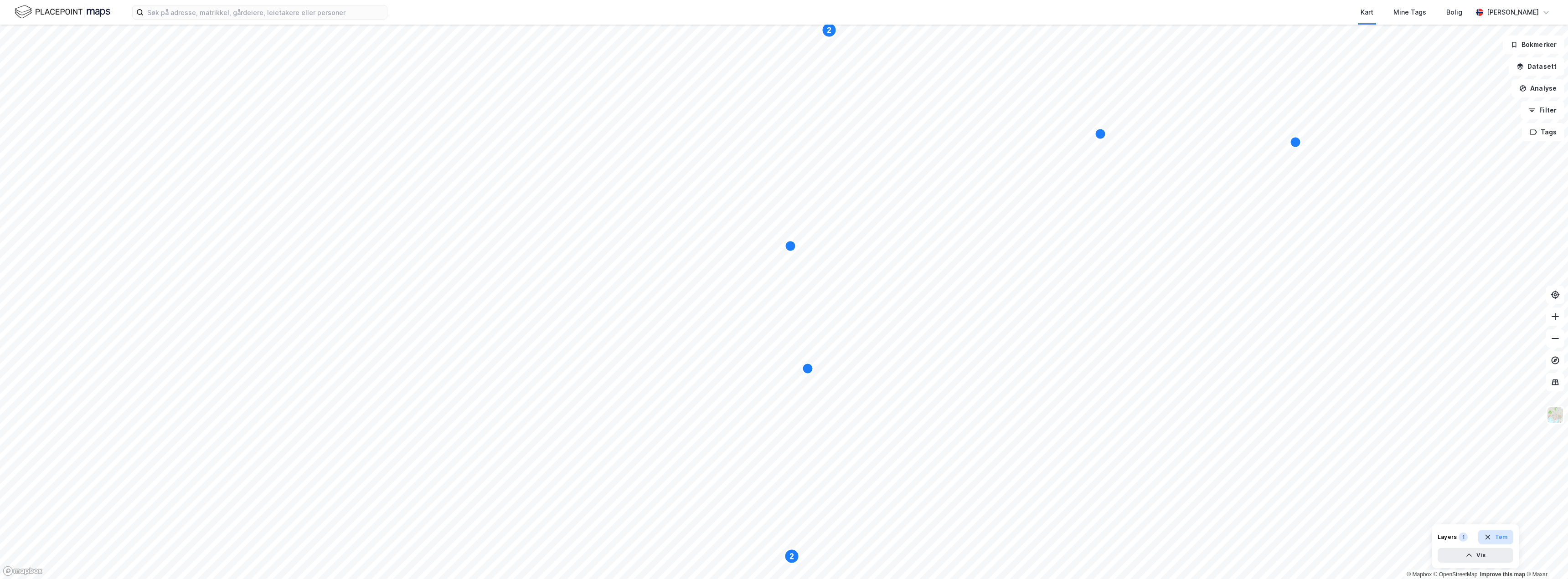
click at [1493, 537] on button "Tøm" at bounding box center [1496, 537] width 35 height 15
click at [162, 10] on input at bounding box center [265, 12] width 243 height 13
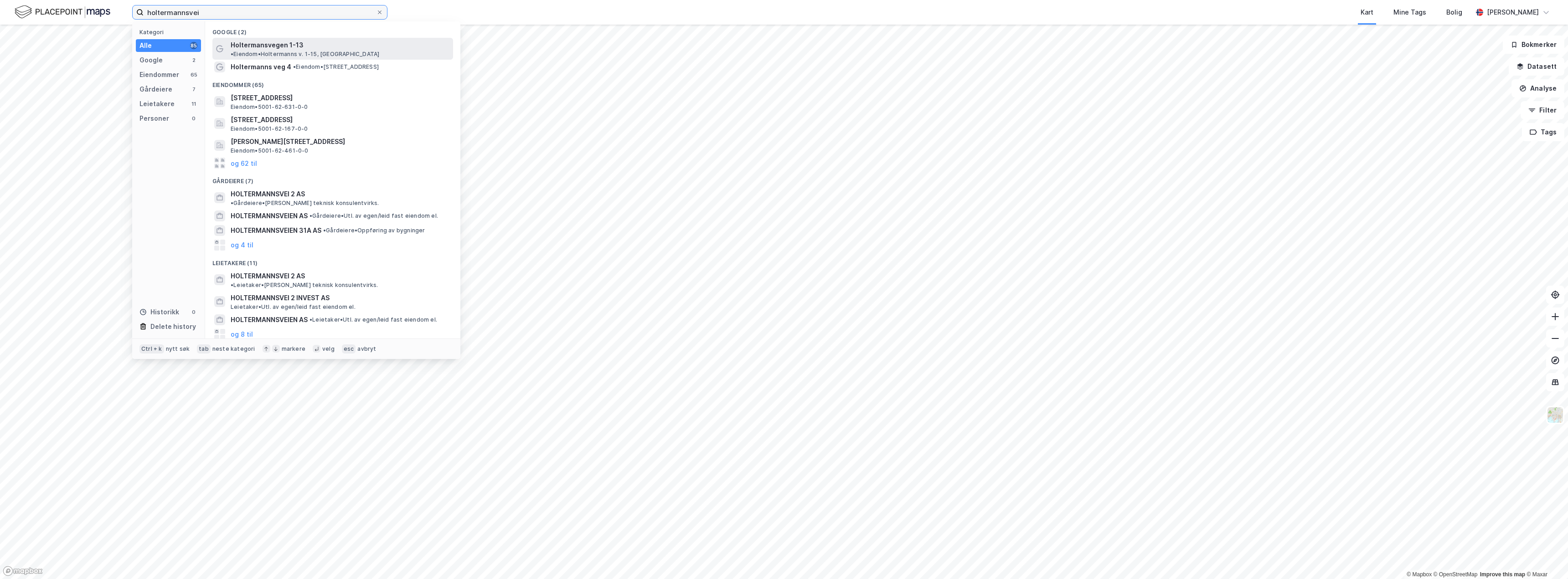
type input "holtermannsvei"
click at [257, 44] on span "Holtermansvegen 1-13" at bounding box center [267, 45] width 73 height 11
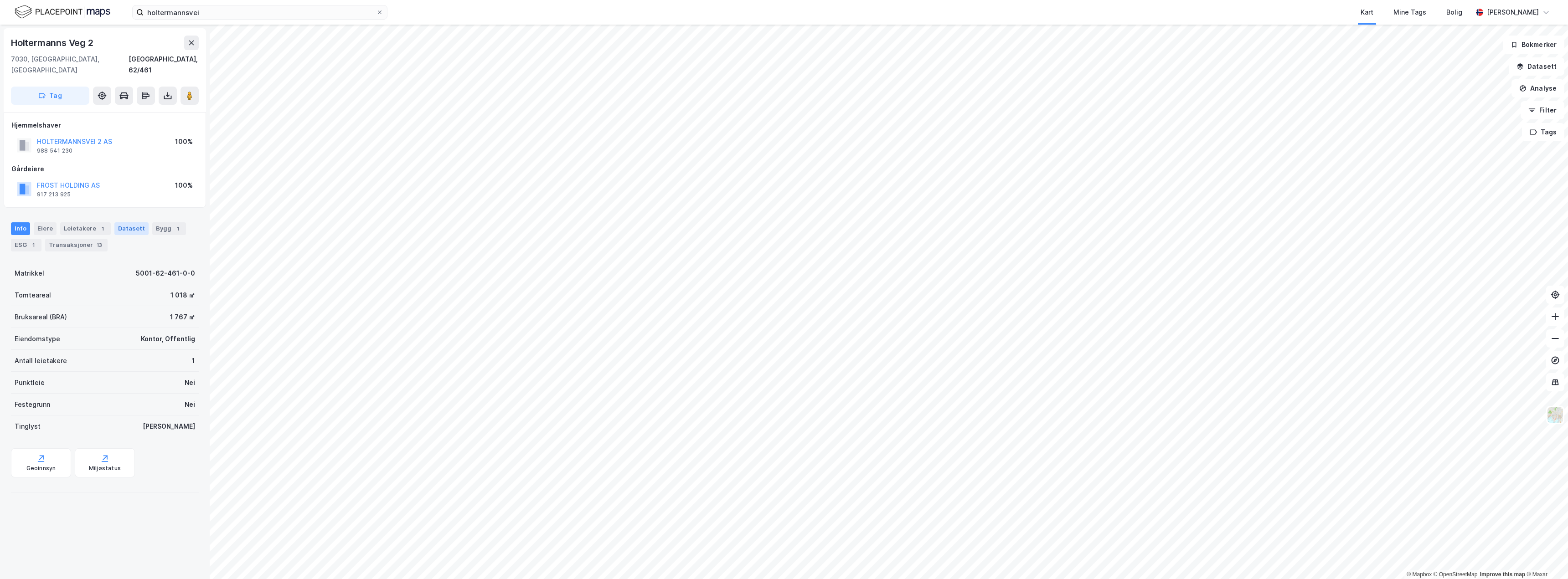
click at [128, 222] on div "Datasett" at bounding box center [131, 228] width 34 height 13
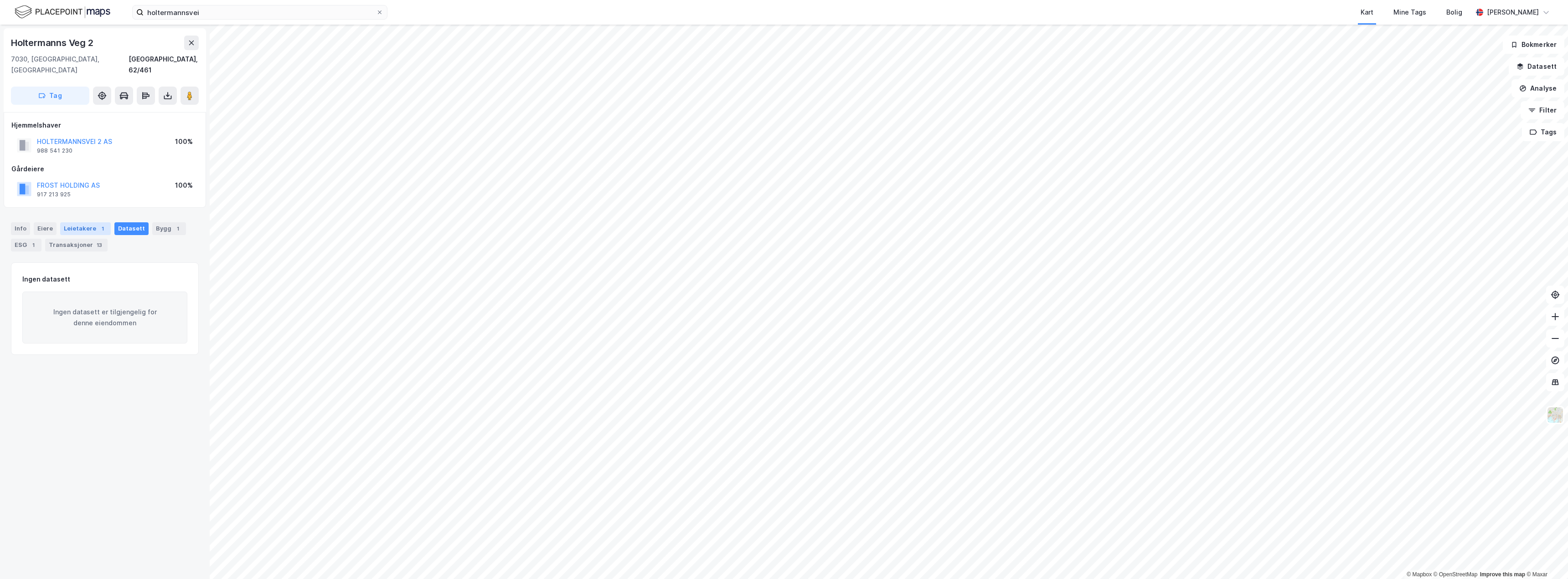
click at [77, 222] on div "Leietakere 1" at bounding box center [85, 228] width 51 height 13
click at [190, 41] on icon at bounding box center [192, 43] width 7 height 7
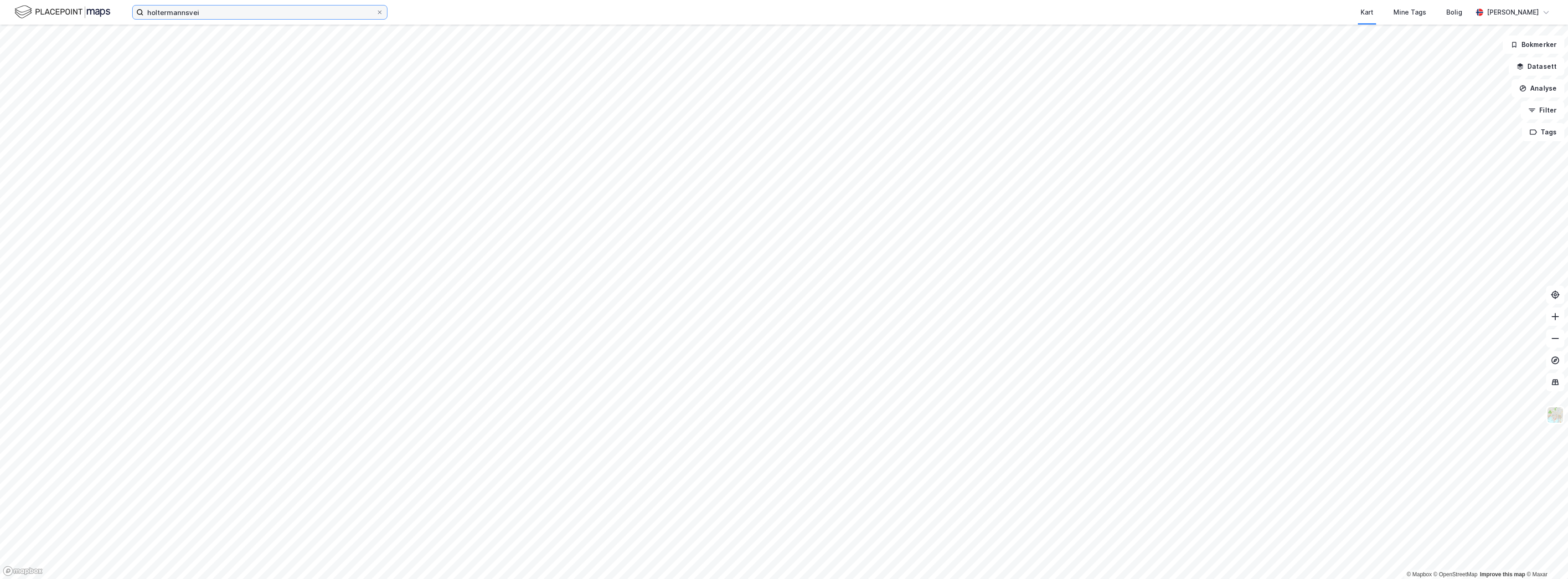
click at [208, 13] on input "holtermannsvei" at bounding box center [260, 12] width 233 height 13
click at [224, 44] on span "Holtermansvegen 1-13" at bounding box center [194, 45] width 73 height 11
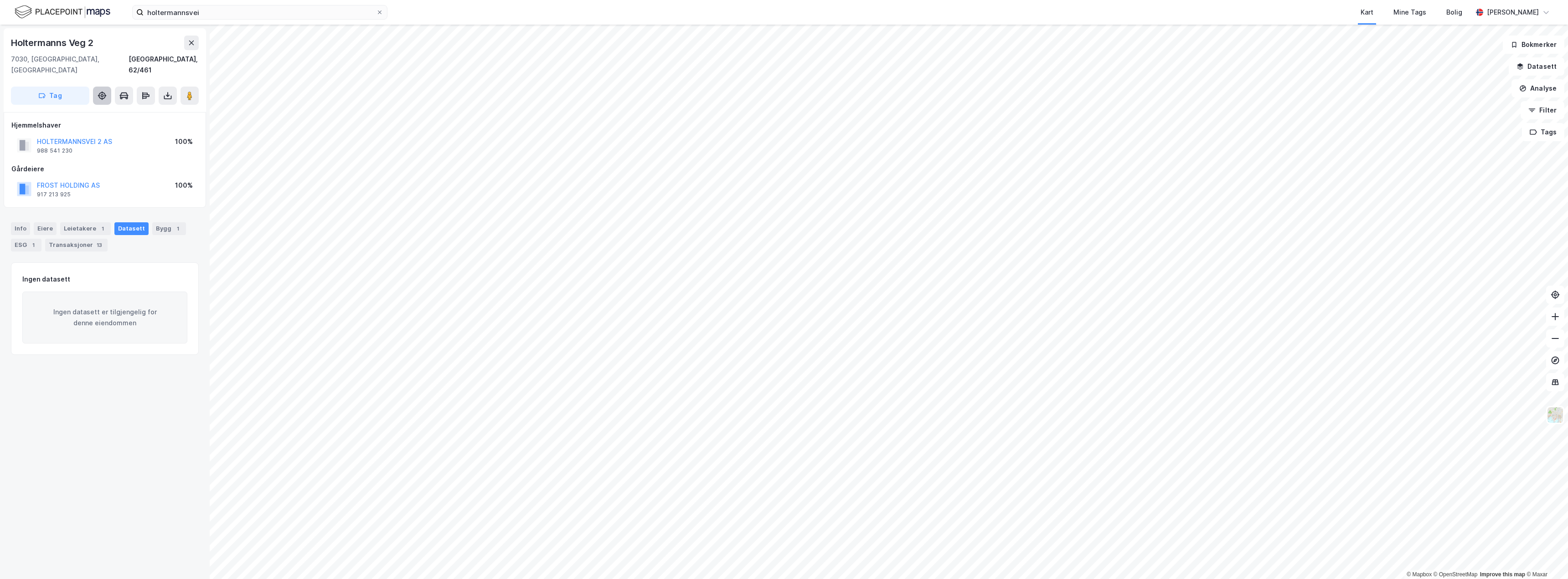
click at [105, 95] on icon at bounding box center [105, 95] width 2 height 1
click at [102, 91] on icon at bounding box center [102, 95] width 9 height 9
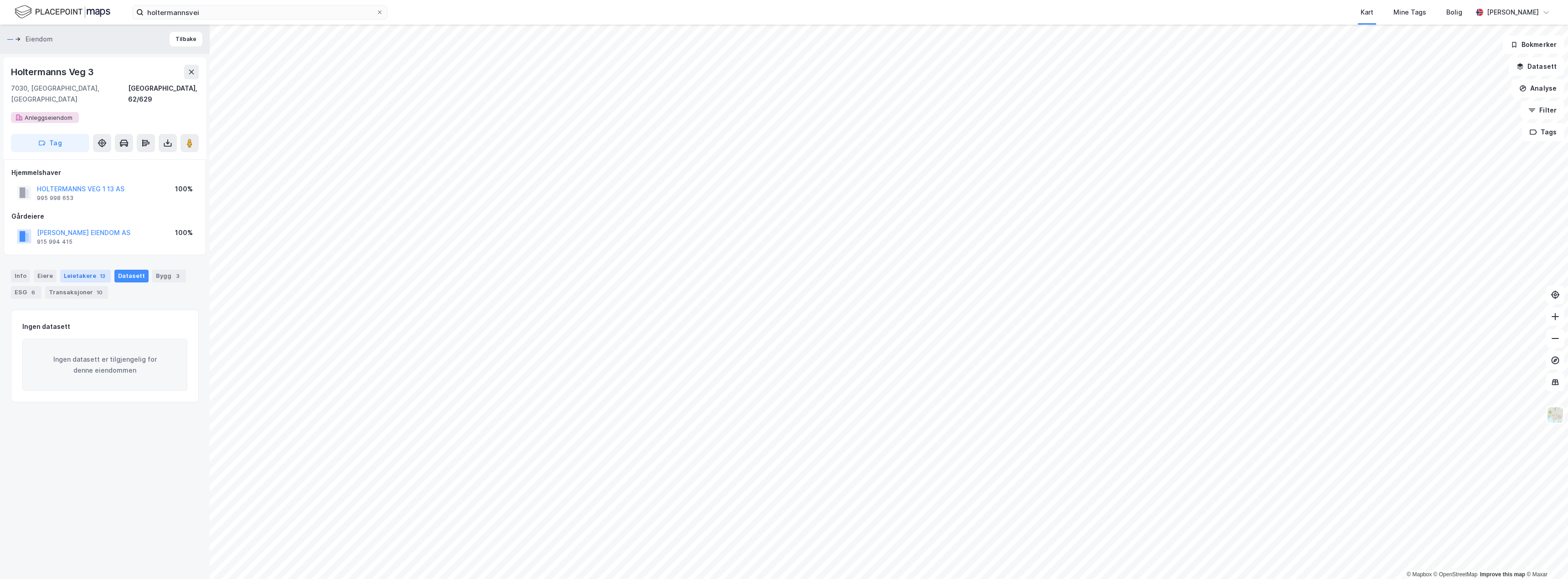
click at [85, 269] on div "Leietakere 13" at bounding box center [85, 276] width 51 height 13
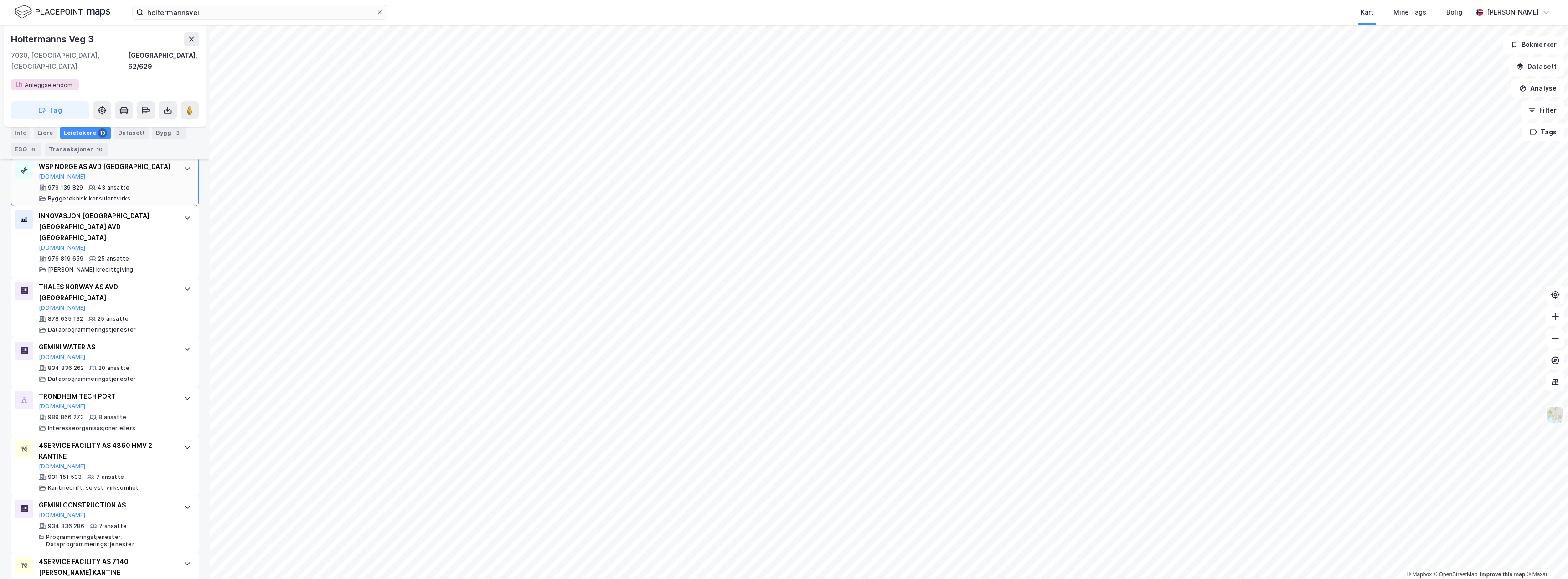
scroll to position [611, 0]
